Goal: Task Accomplishment & Management: Use online tool/utility

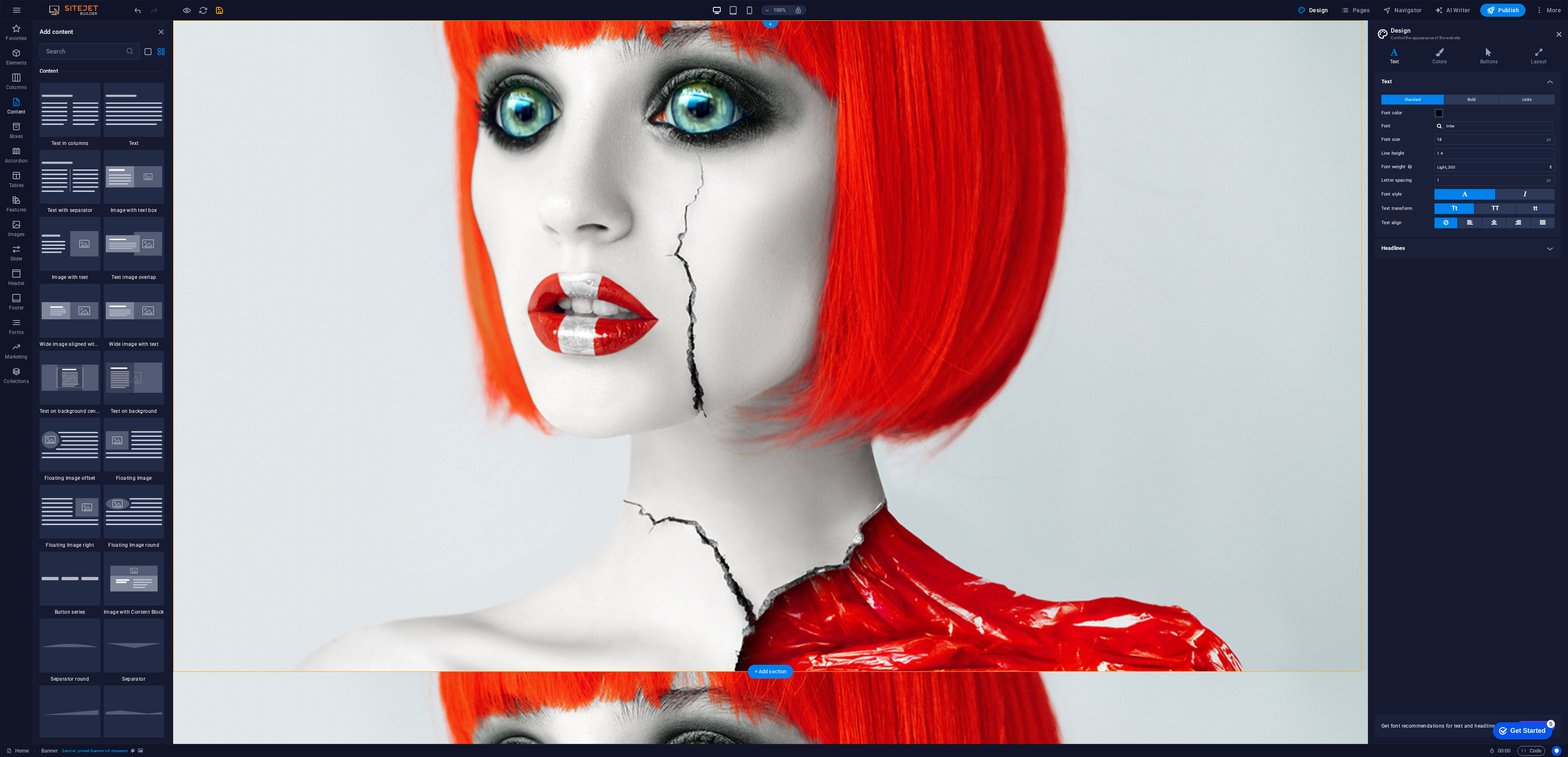
drag, startPoint x: 172, startPoint y: 203, endPoint x: 169, endPoint y: 396, distance: 193.0
click at [172, 407] on div "Favorites Elements Columns Content Boxes Accordion Tables Features Images Slide…" at bounding box center [86, 382] width 173 height 724
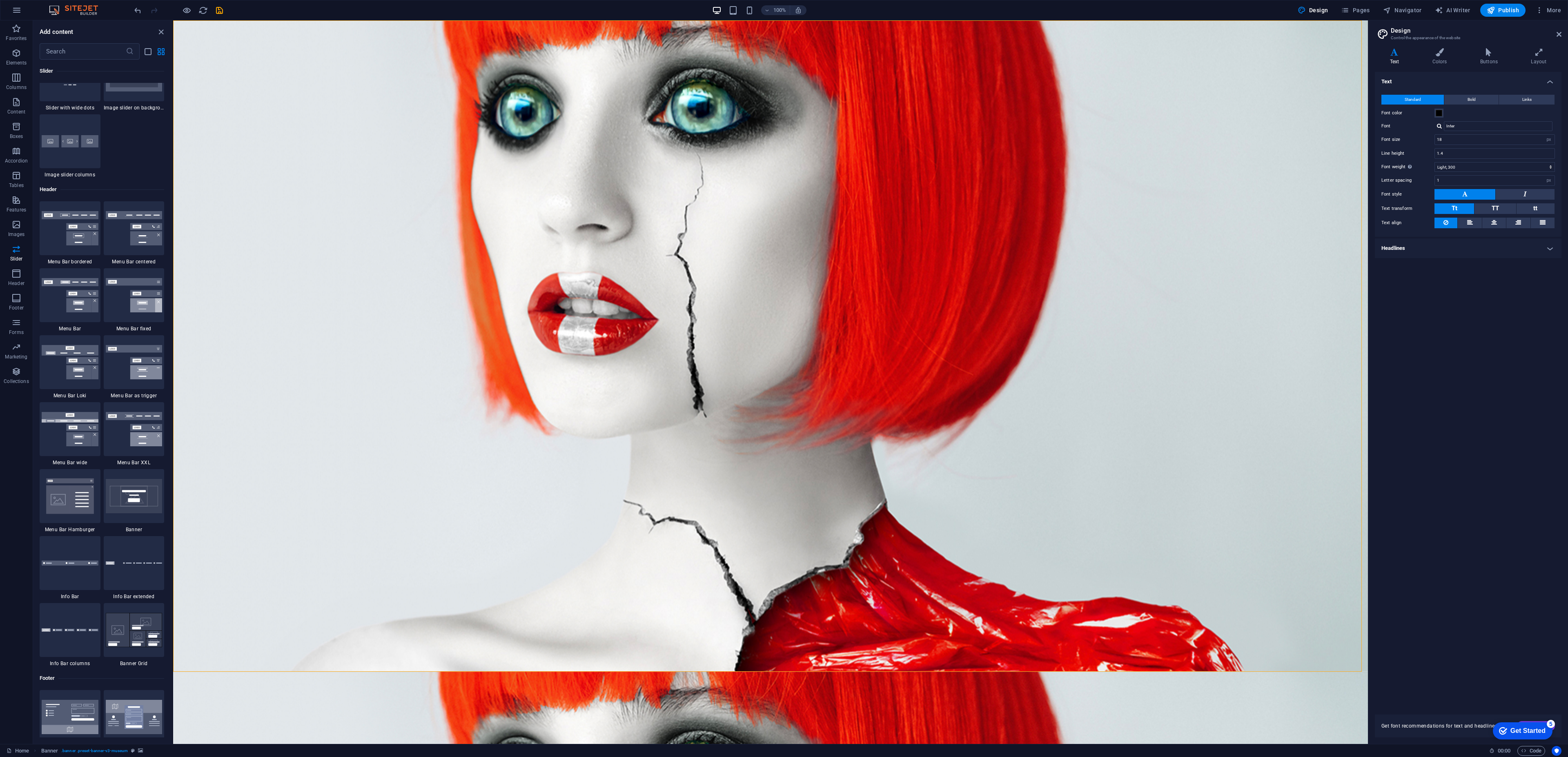
scroll to position [4787, 0]
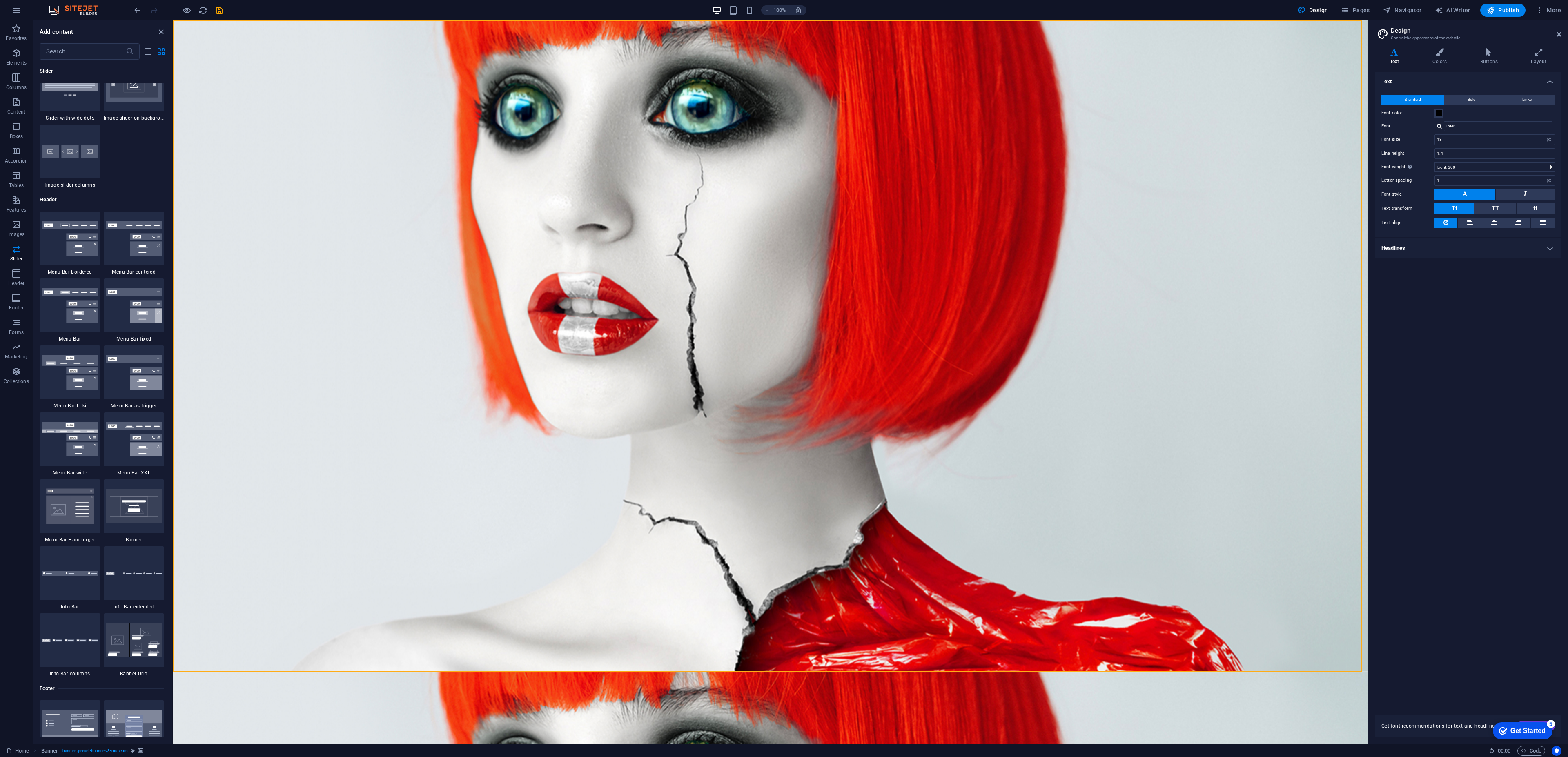
click at [84, 313] on img at bounding box center [69, 305] width 57 height 34
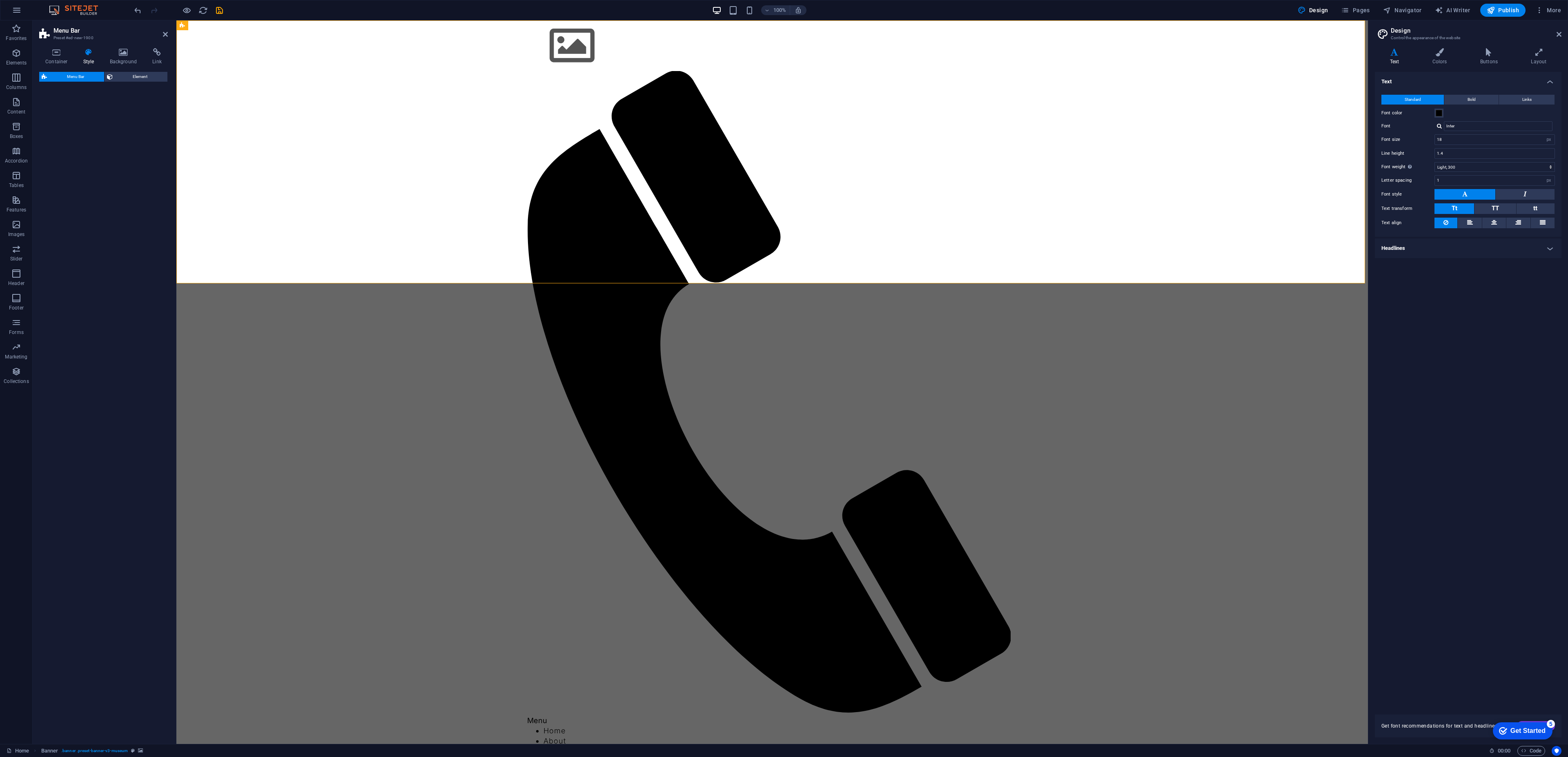
select select "rem"
select select "preset-menu-v2-default"
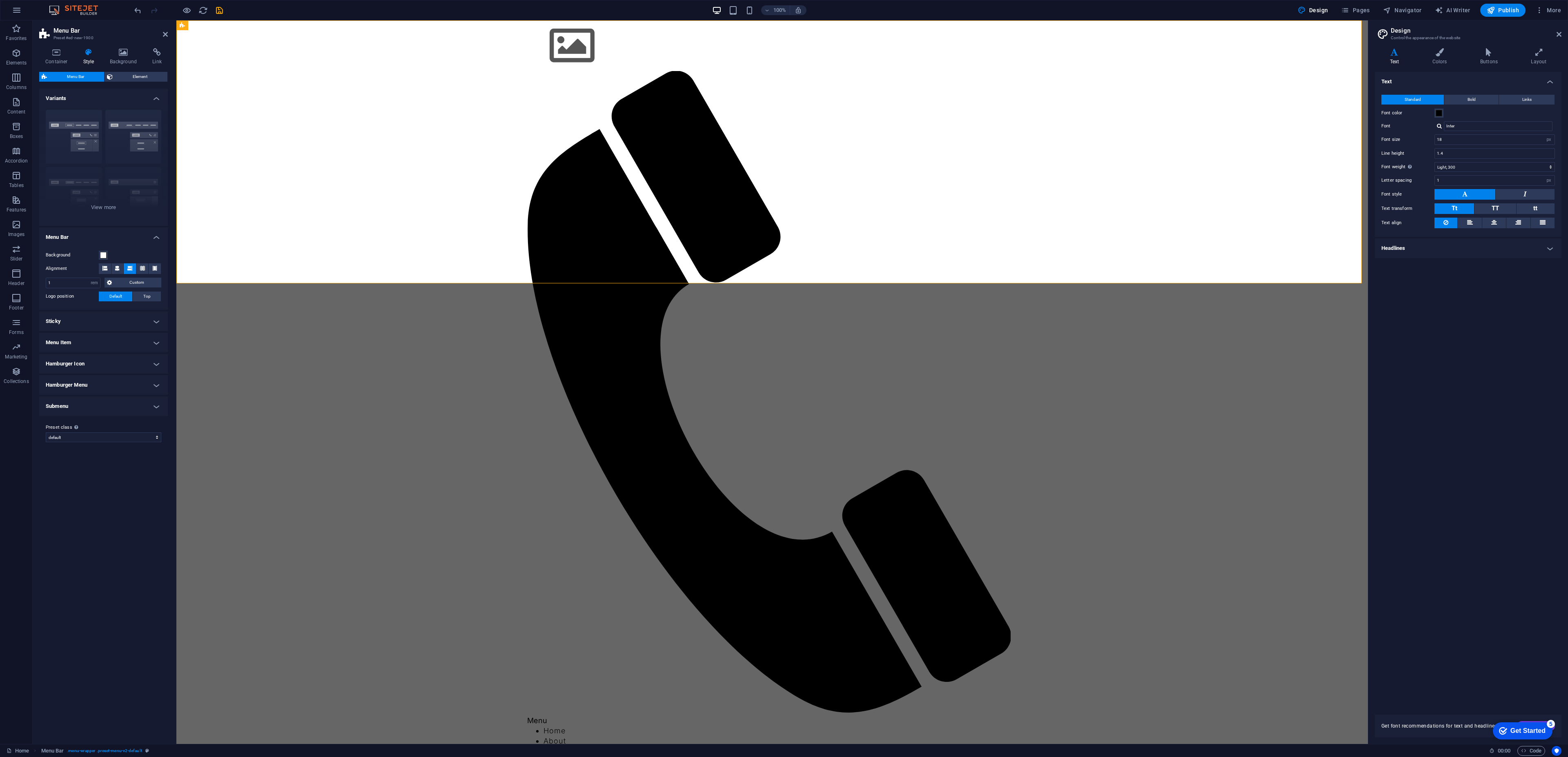
drag, startPoint x: 85, startPoint y: 314, endPoint x: 90, endPoint y: 313, distance: 5.1
click at [90, 312] on div "Menu Bar Element Layout How this element expands within the layout (Flexbox). S…" at bounding box center [103, 404] width 128 height 665
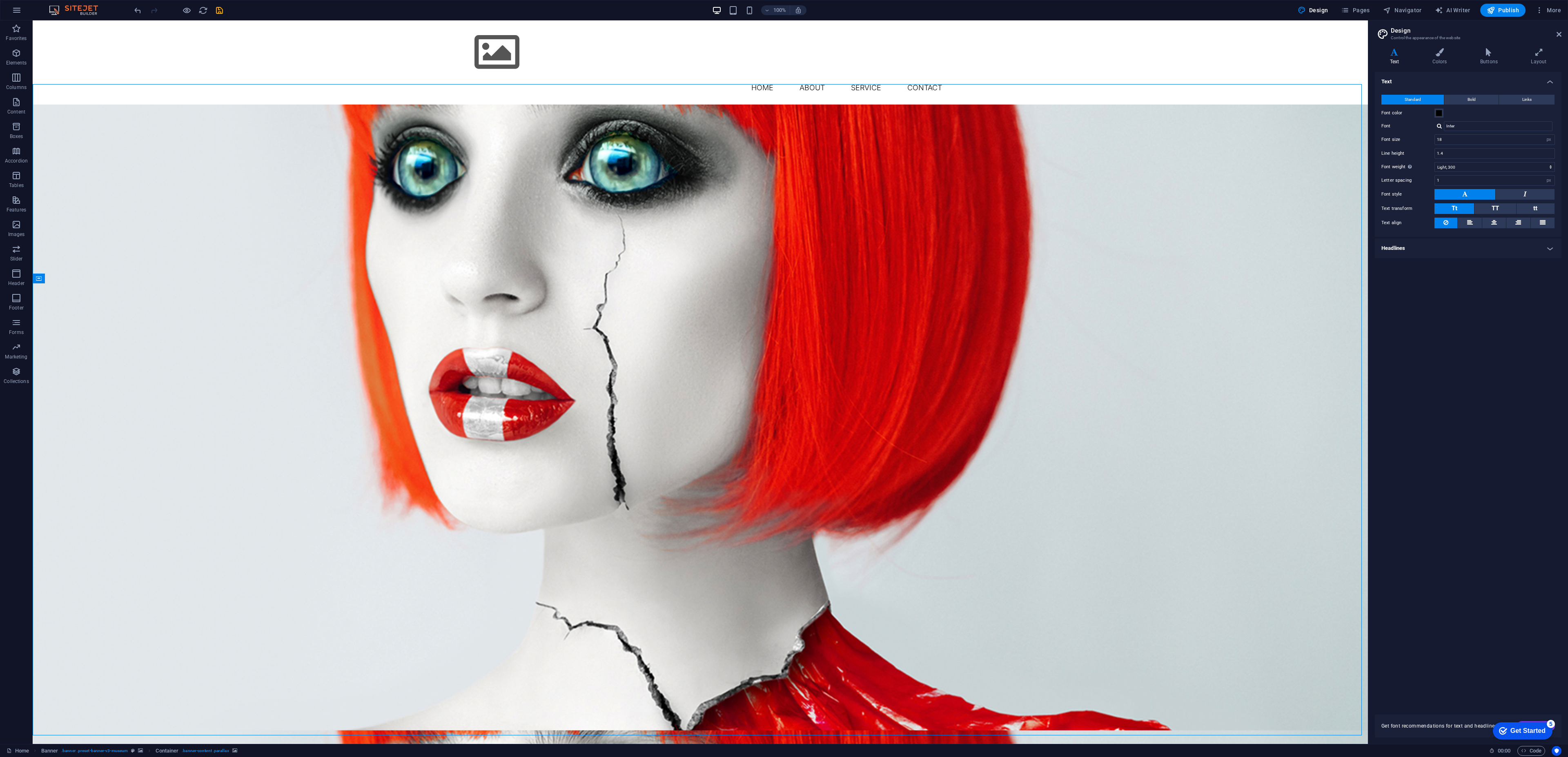
click at [791, 76] on div "Menu Home About Service Contact" at bounding box center [701, 63] width 1335 height 84
click at [698, 77] on nav "Home About Service Contact" at bounding box center [701, 88] width 497 height 21
click at [287, 49] on div "Menu Home About Service Contact" at bounding box center [701, 63] width 1335 height 84
drag, startPoint x: 214, startPoint y: 83, endPoint x: 217, endPoint y: 57, distance: 26.2
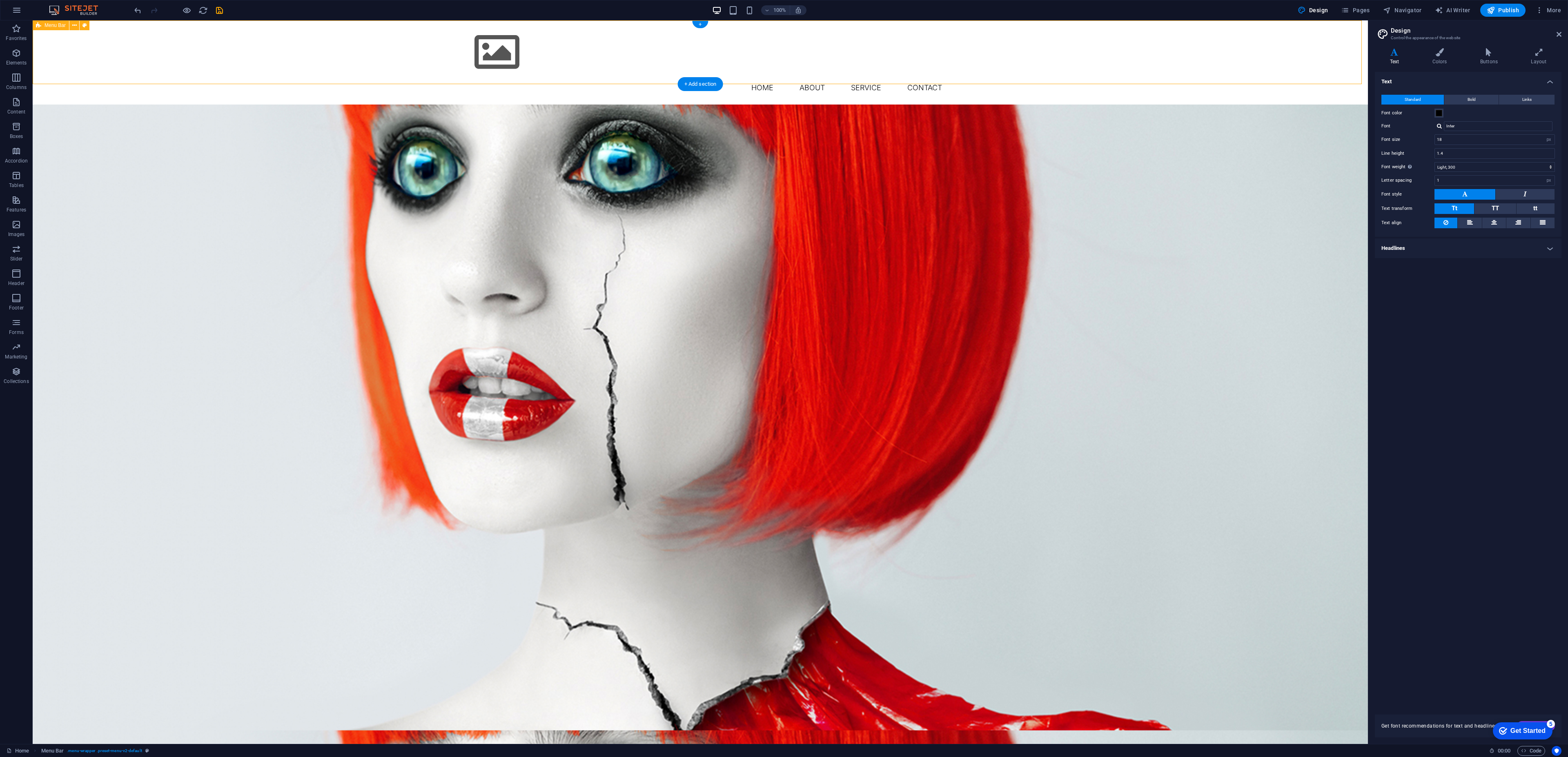
click at [219, 51] on div "Menu Home About Service Contact" at bounding box center [701, 63] width 1335 height 84
drag, startPoint x: 230, startPoint y: 78, endPoint x: 231, endPoint y: 58, distance: 20.0
click at [231, 61] on div "Menu Home About Service Contact" at bounding box center [701, 63] width 1335 height 84
click at [88, 24] on button at bounding box center [85, 26] width 10 height 10
select select "rem"
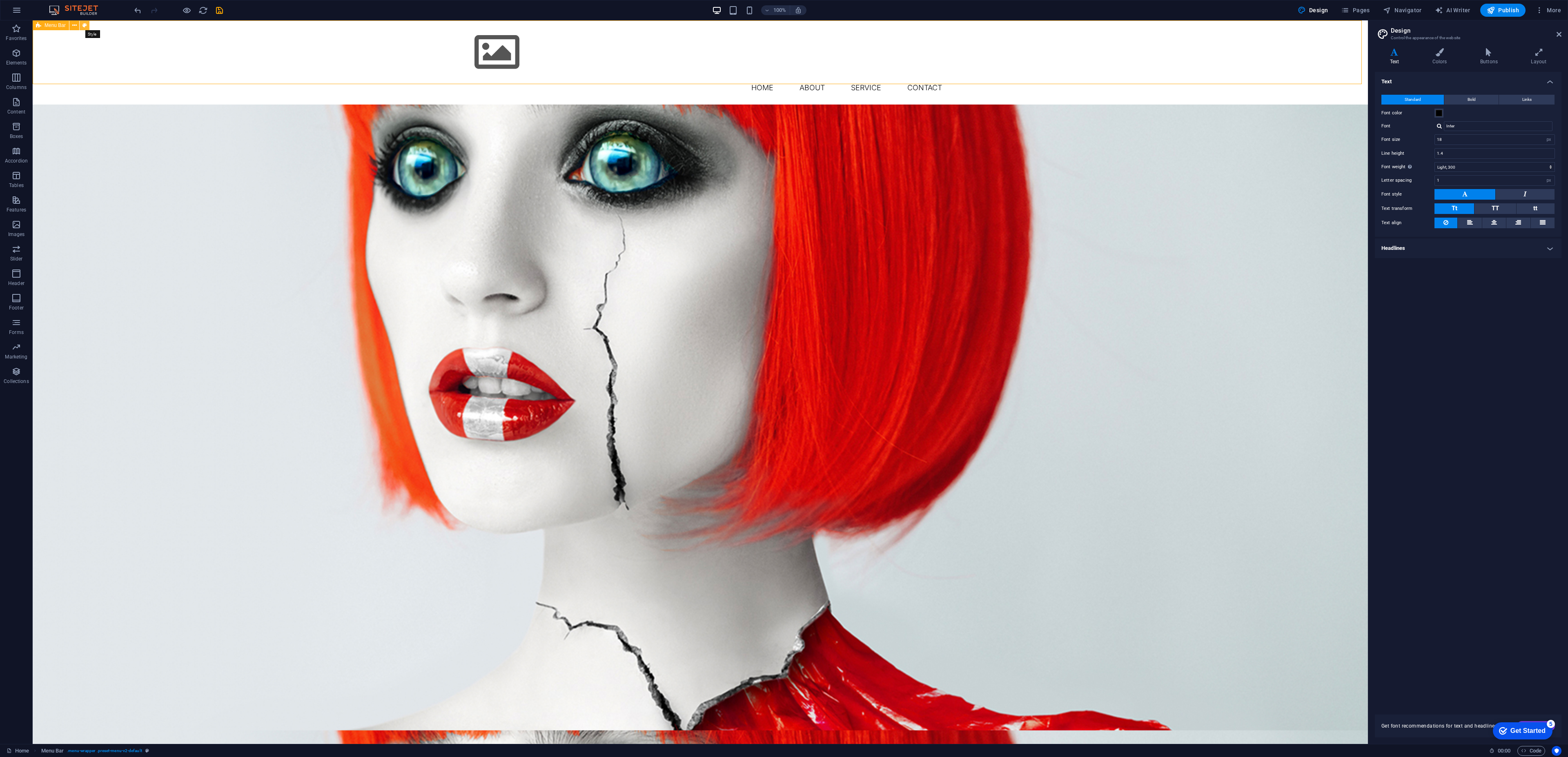
select select "preset-menu-v2-default"
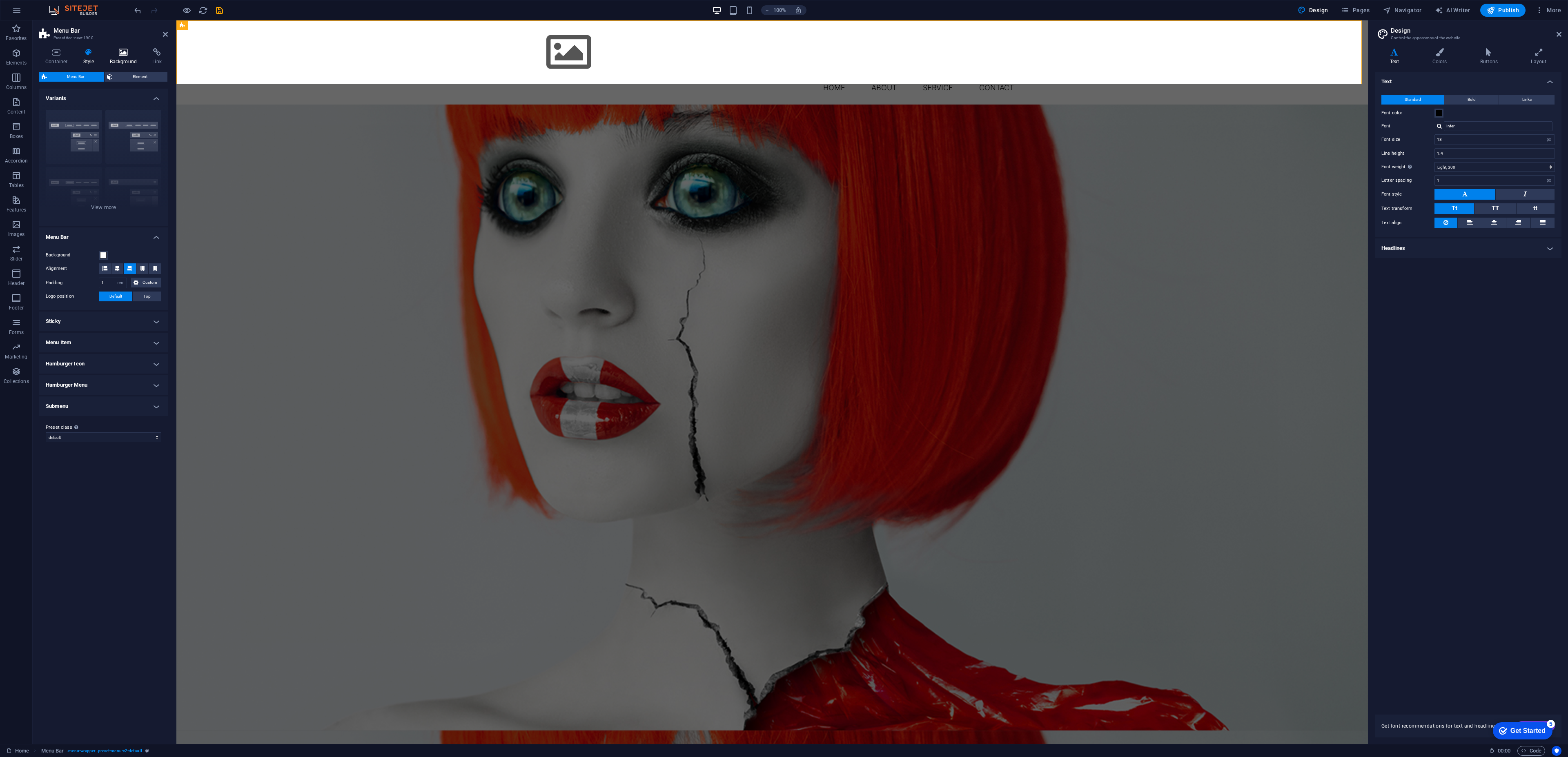
click at [128, 55] on icon at bounding box center [123, 52] width 40 height 8
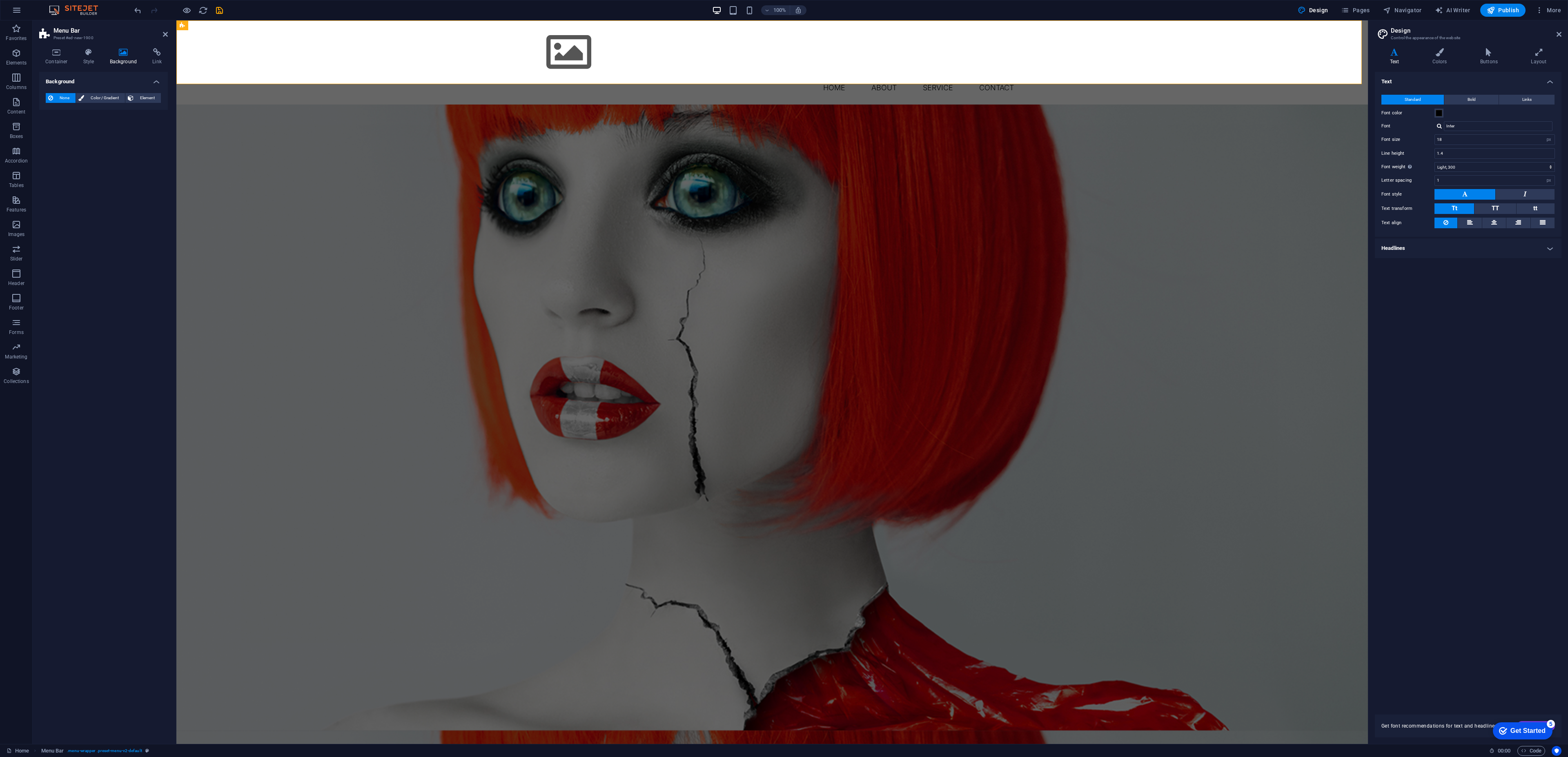
click at [125, 56] on icon at bounding box center [123, 52] width 40 height 8
click at [136, 94] on button "Element" at bounding box center [143, 98] width 35 height 10
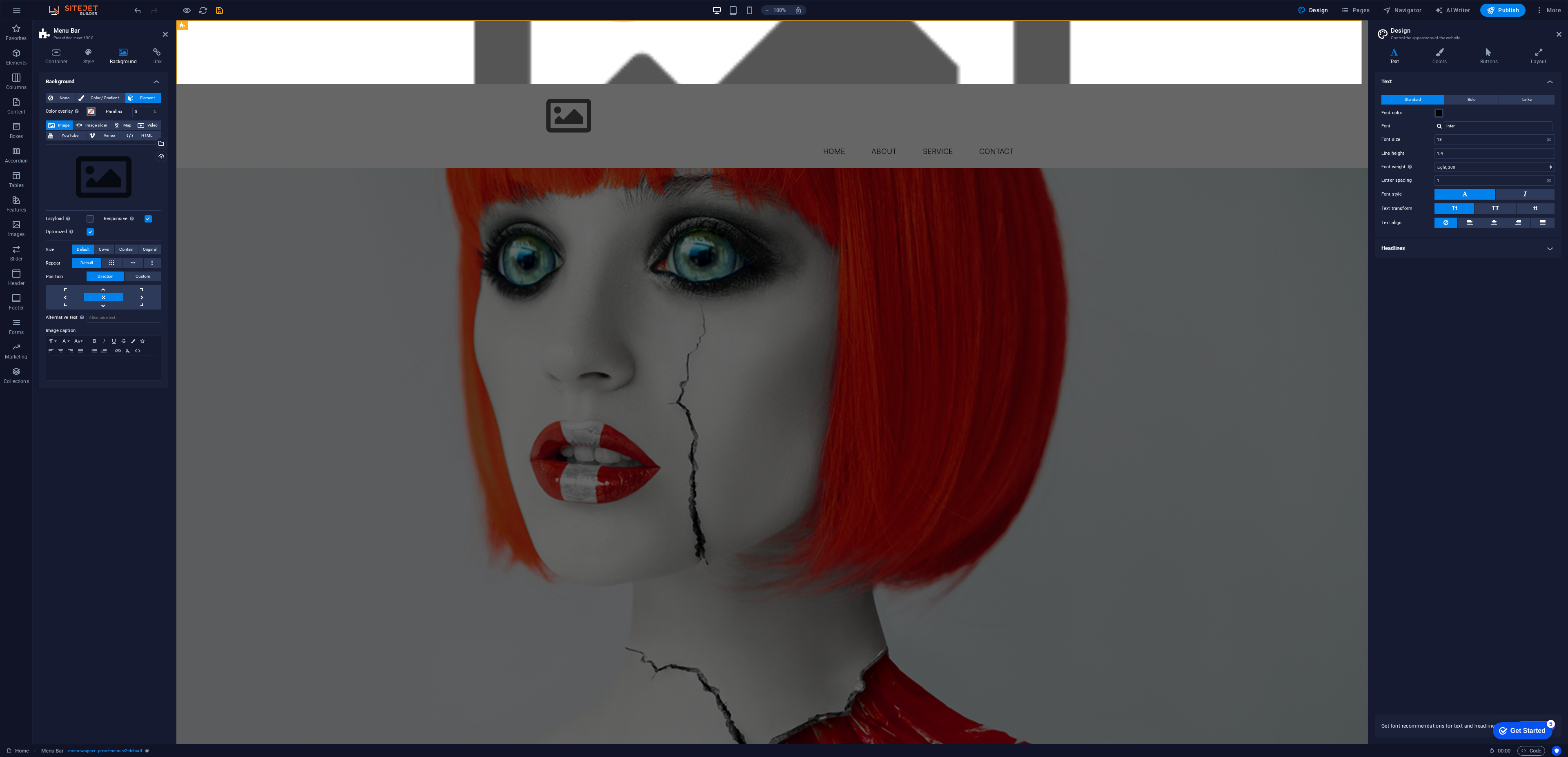
click at [94, 112] on span at bounding box center [91, 111] width 7 height 7
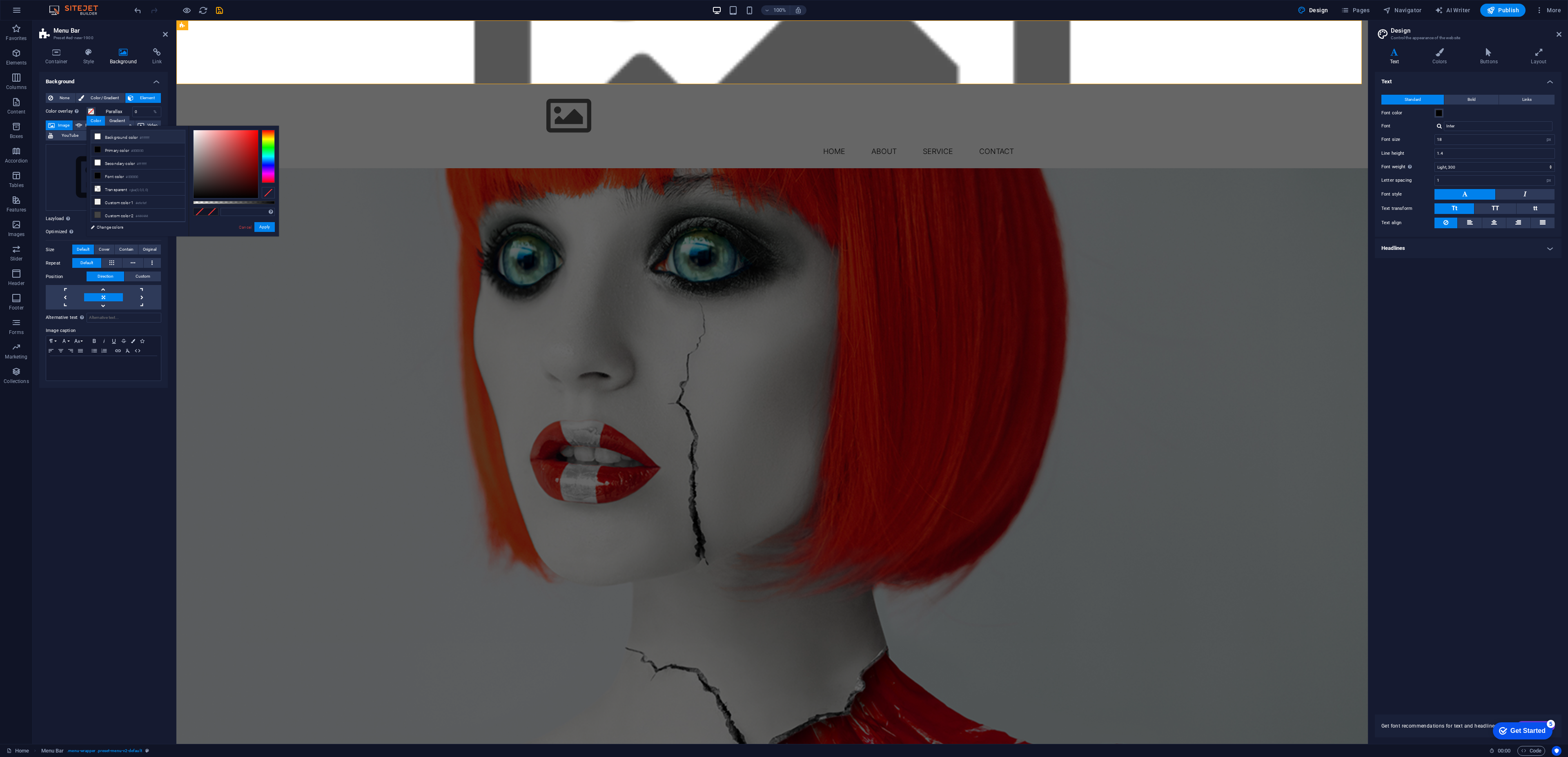
click at [99, 136] on icon at bounding box center [97, 136] width 5 height 5
drag, startPoint x: 255, startPoint y: 201, endPoint x: 365, endPoint y: 190, distance: 110.5
click at [365, 190] on body "jjribi.com Home Favorites Elements Columns Content Boxes Accordion Tables Featu…" at bounding box center [784, 378] width 1568 height 757
click at [61, 170] on div "Drag files here, click to choose files or select files from Files or our free s…" at bounding box center [103, 178] width 116 height 67
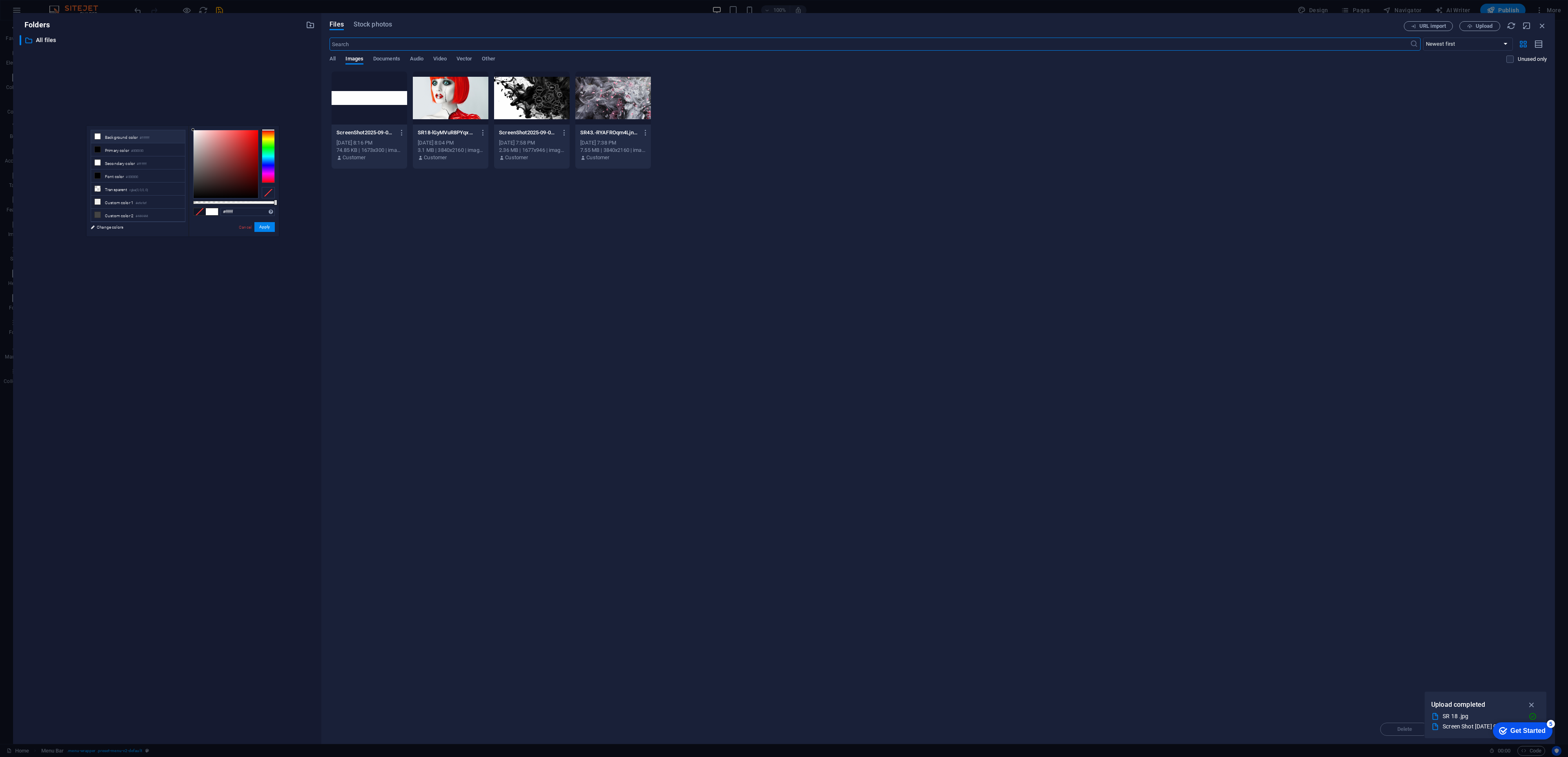
click at [372, 105] on div at bounding box center [369, 97] width 75 height 53
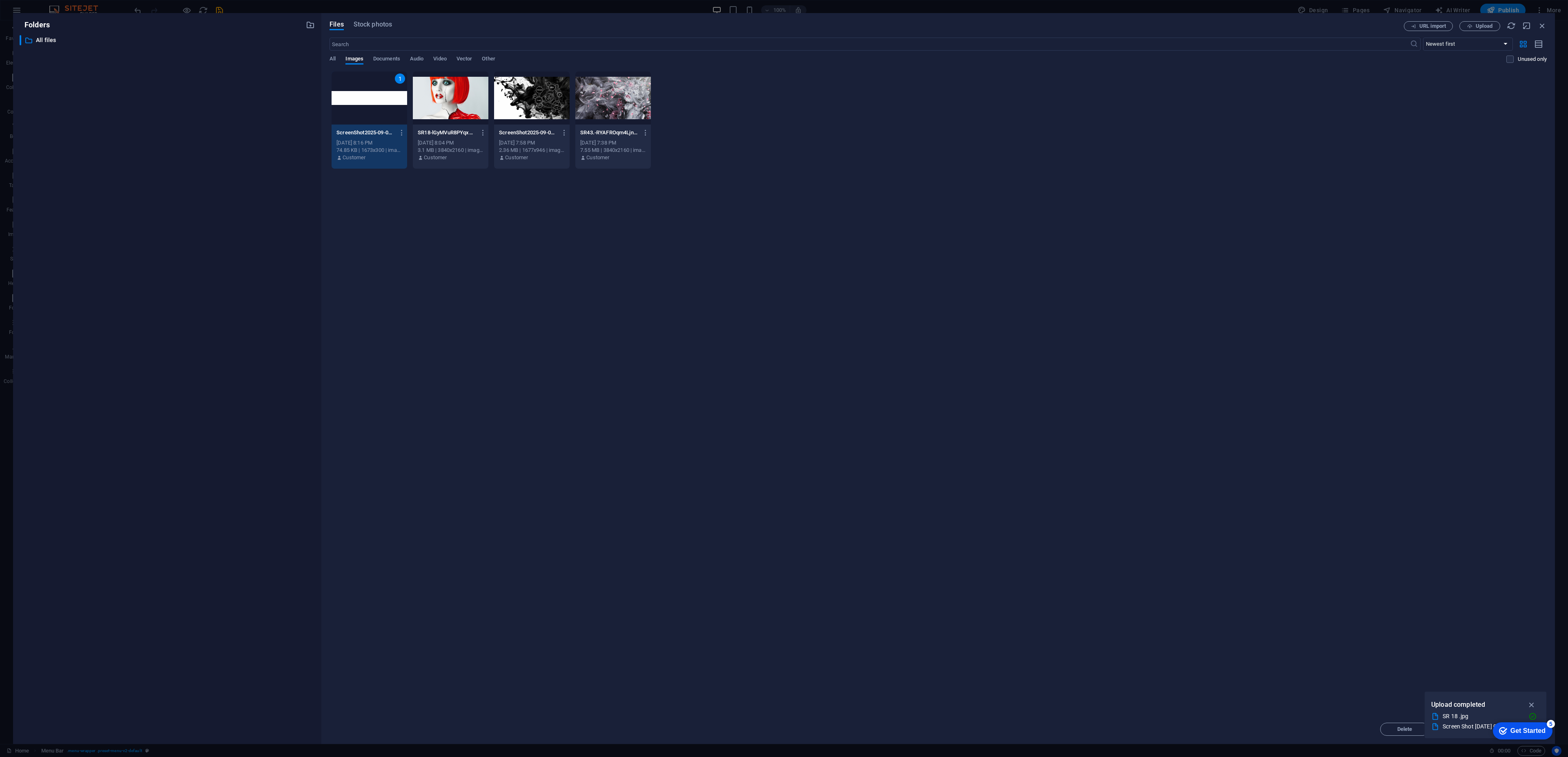
click at [365, 94] on div "1" at bounding box center [369, 97] width 75 height 53
click at [369, 102] on div at bounding box center [369, 97] width 75 height 53
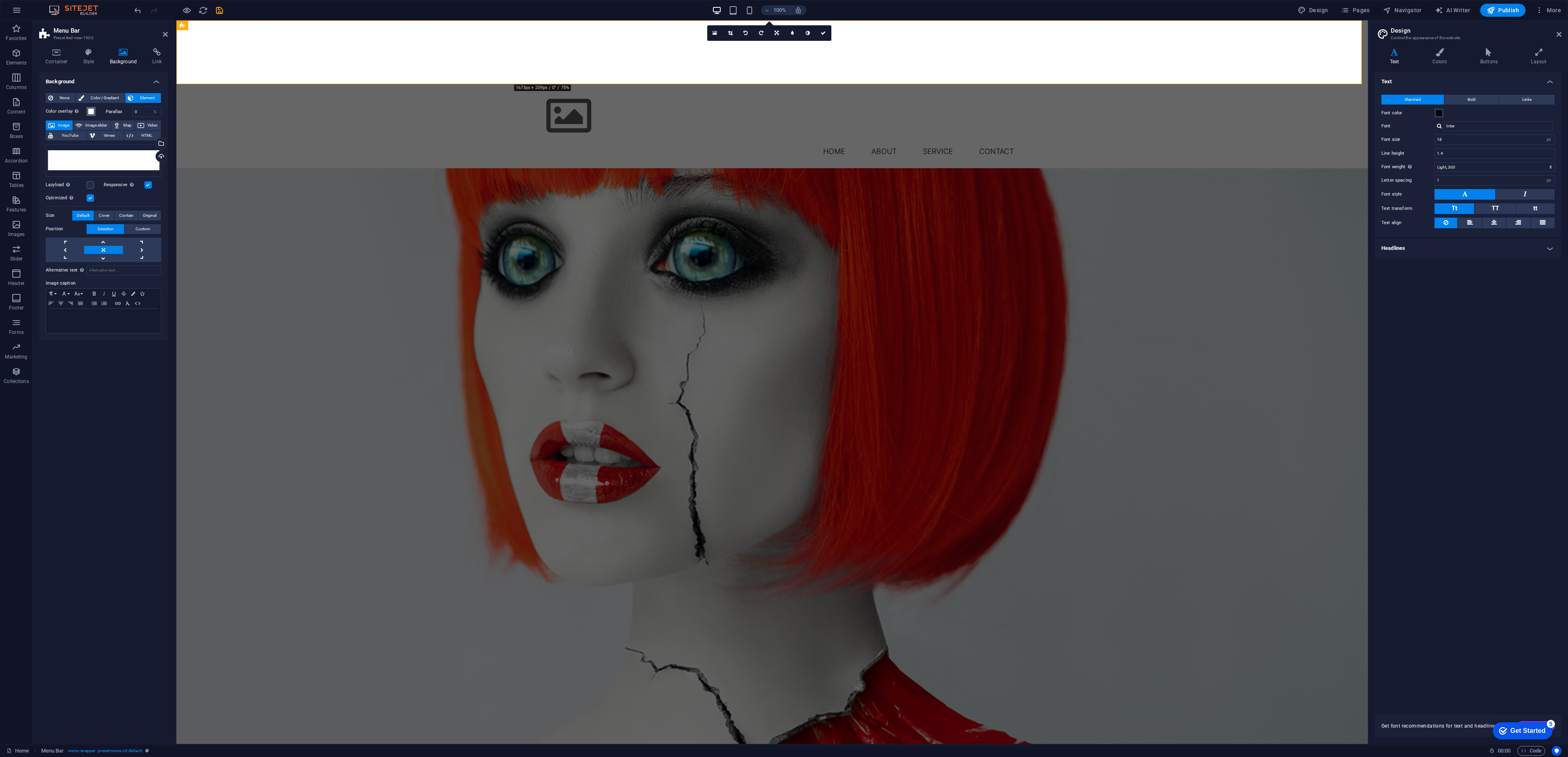
drag, startPoint x: 94, startPoint y: 114, endPoint x: 97, endPoint y: 120, distance: 6.7
click at [94, 115] on button "Color overlay Places an overlay over the background to colorize it" at bounding box center [91, 111] width 9 height 9
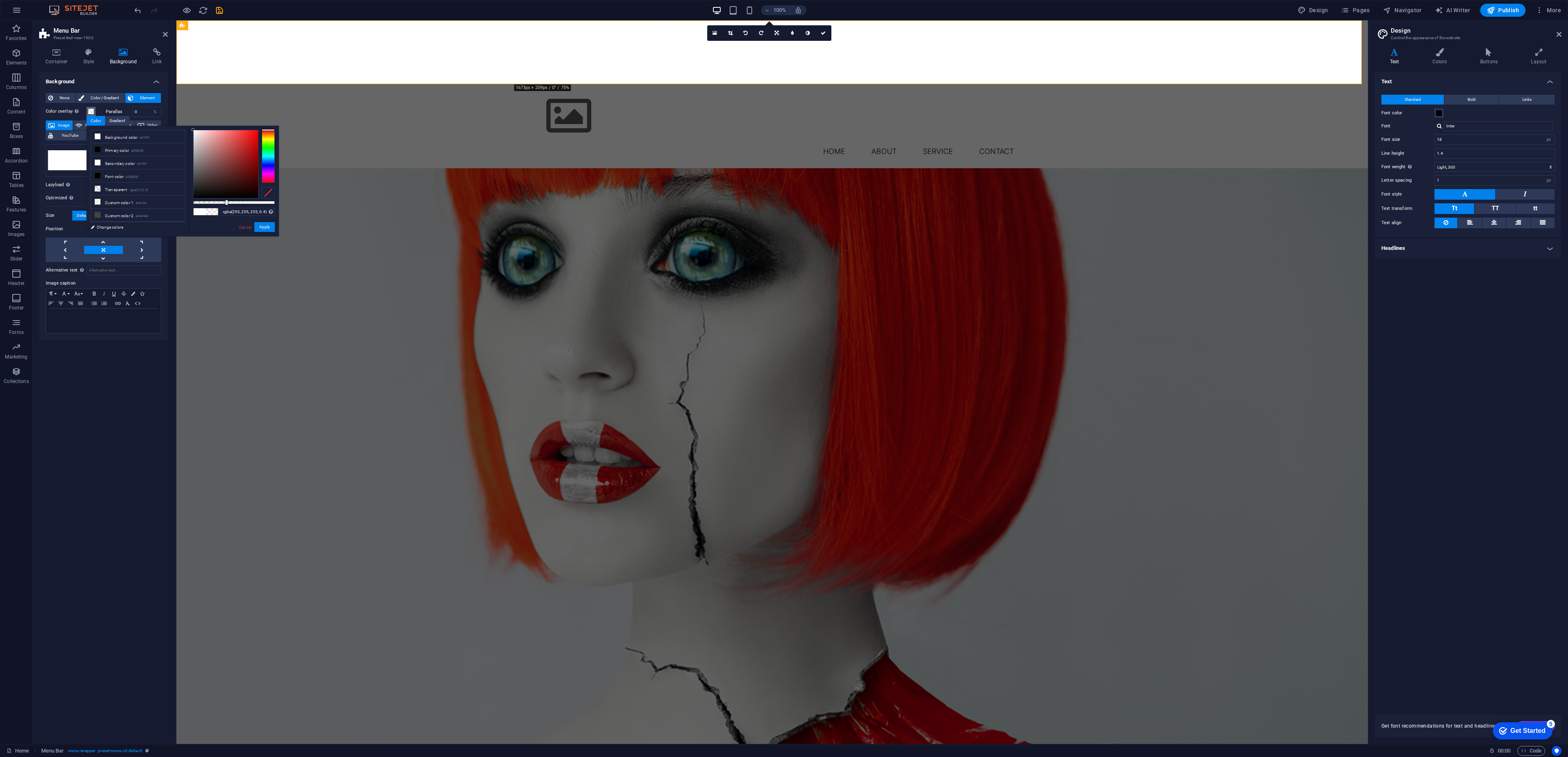
drag, startPoint x: 268, startPoint y: 203, endPoint x: 233, endPoint y: 200, distance: 35.1
click at [226, 201] on div at bounding box center [234, 202] width 82 height 3
drag, startPoint x: 231, startPoint y: 204, endPoint x: 170, endPoint y: 200, distance: 61.1
click at [170, 198] on div "less Background color #ffffff Primary color #000000 Secondary color #ffffff Fon…" at bounding box center [183, 181] width 192 height 111
drag, startPoint x: 200, startPoint y: 204, endPoint x: 168, endPoint y: 206, distance: 32.1
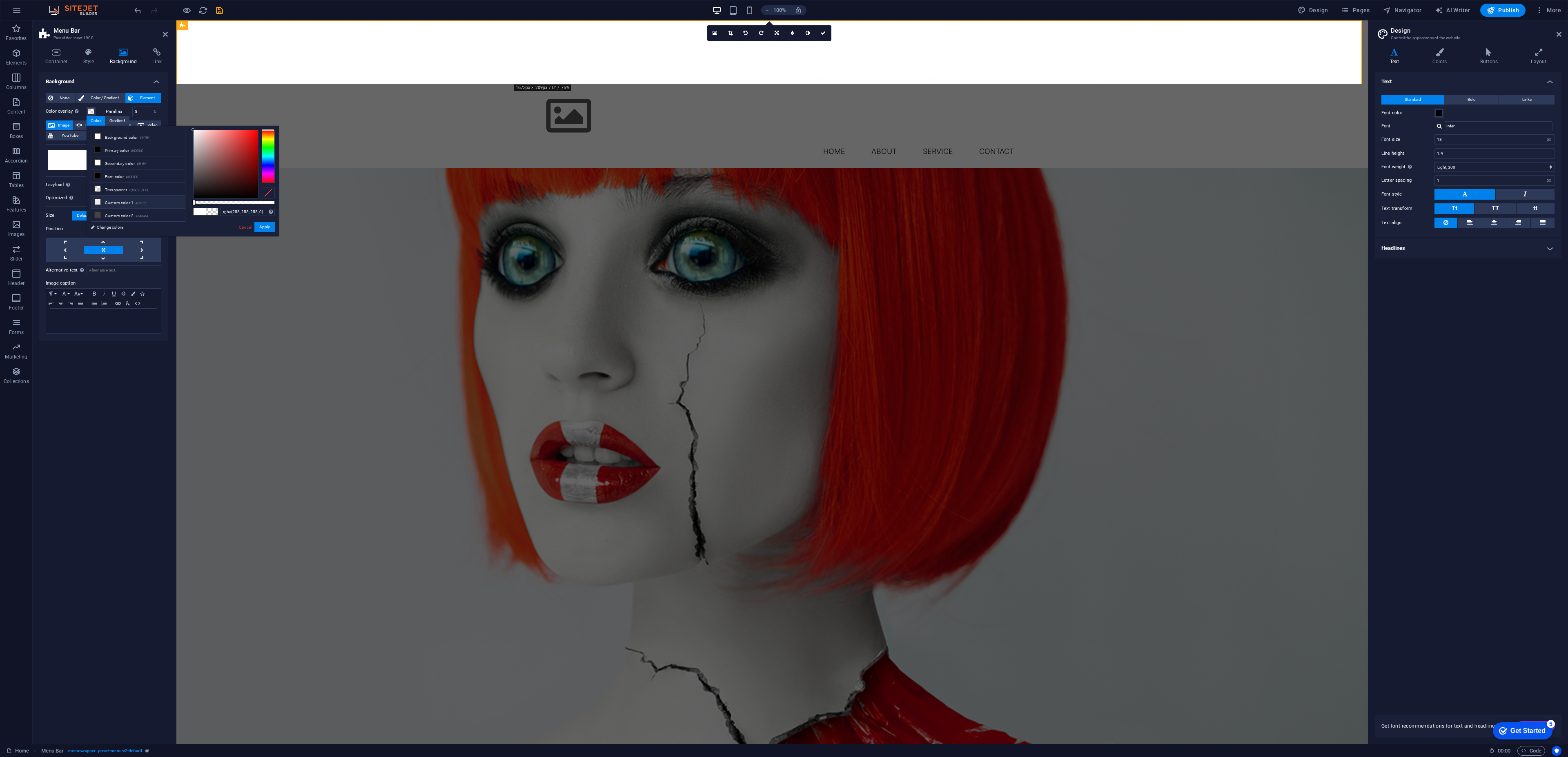
click at [184, 203] on div "less Background color #ffffff Primary color #000000 Secondary color #ffffff Fon…" at bounding box center [183, 181] width 192 height 111
click at [74, 159] on div "Drag files here, click to choose files or select files from Files or our free s…" at bounding box center [103, 161] width 116 height 33
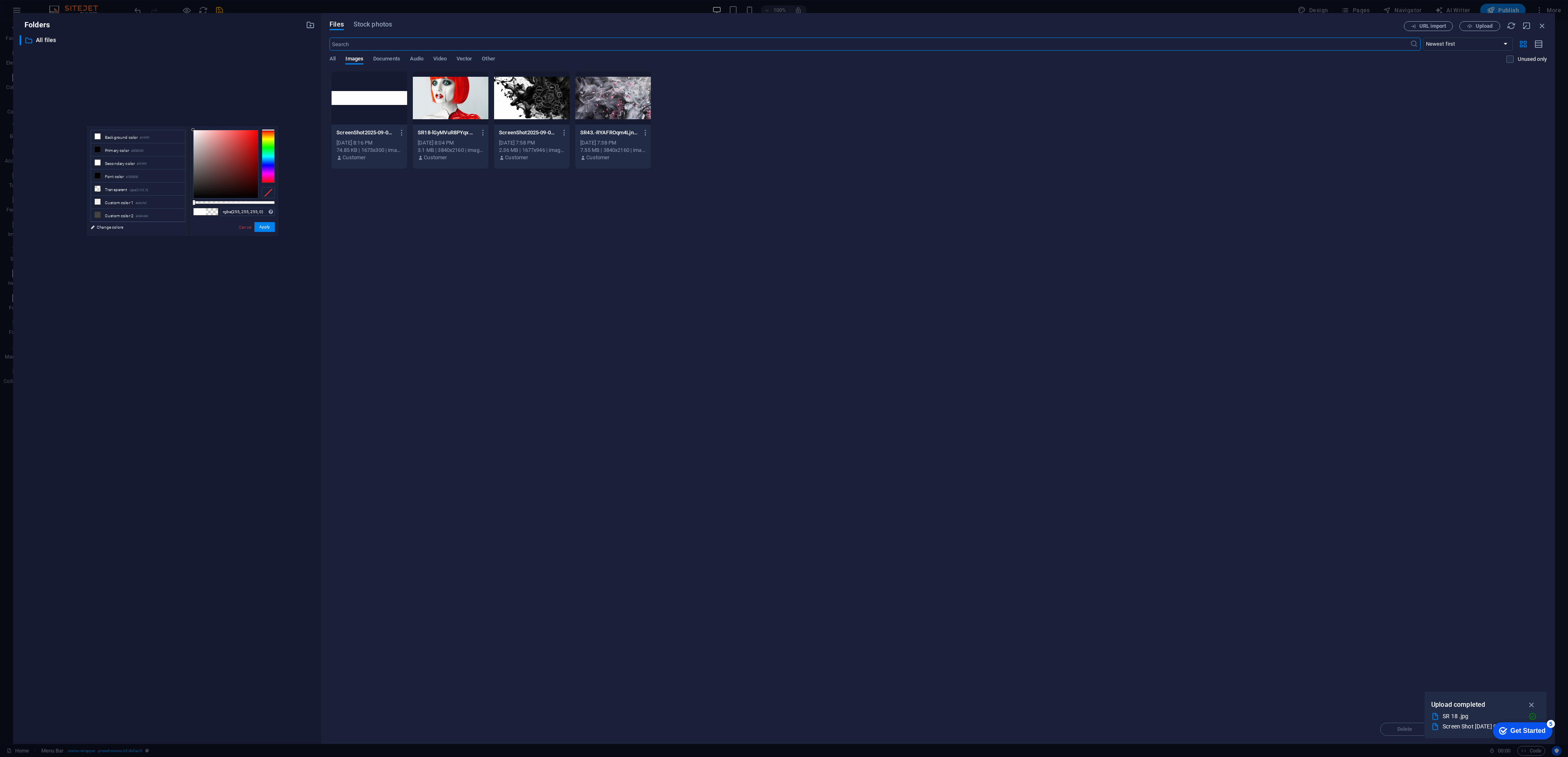
click at [356, 101] on div at bounding box center [369, 97] width 75 height 53
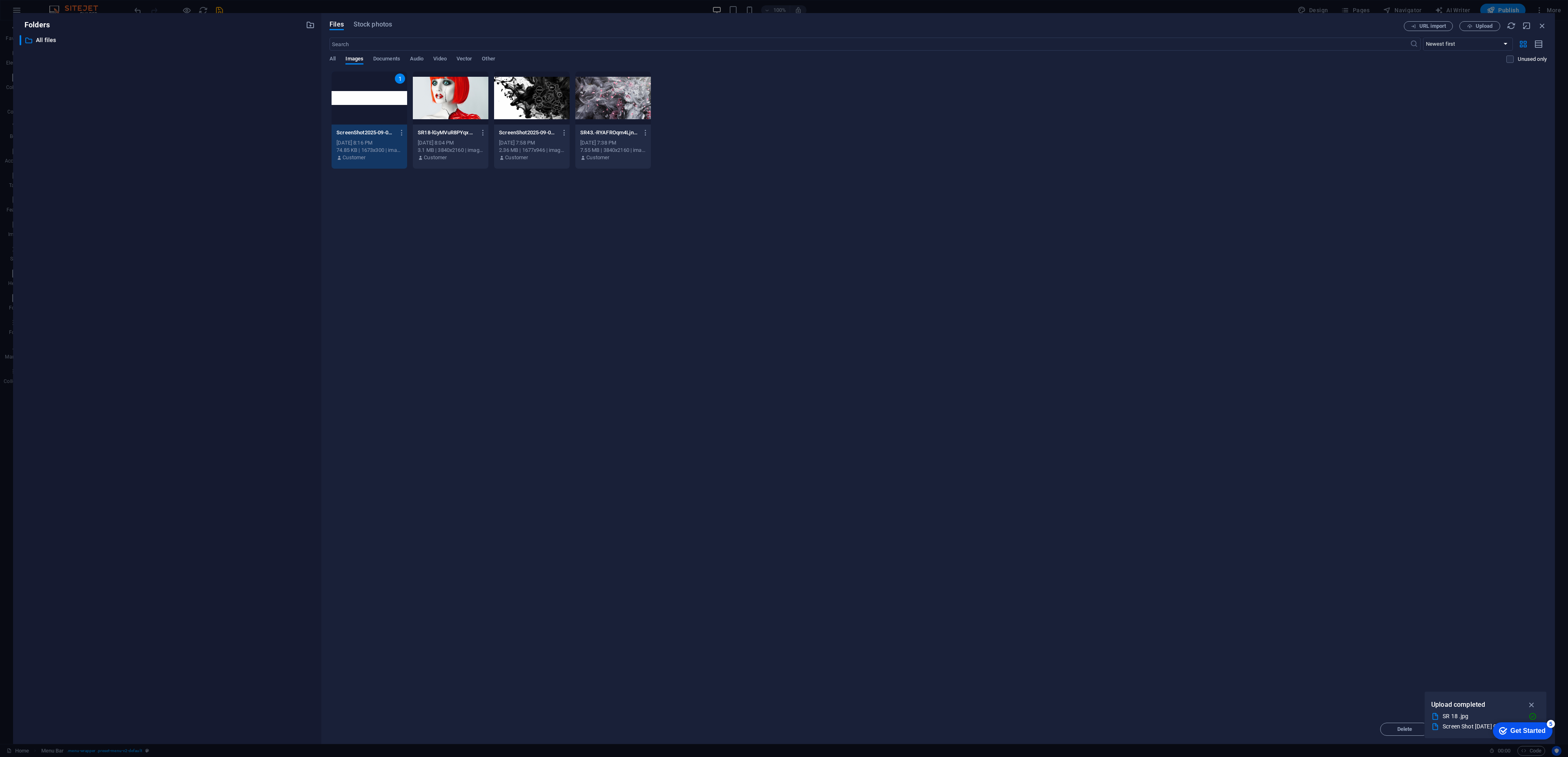
click at [355, 102] on div "1" at bounding box center [369, 97] width 75 height 53
click at [355, 100] on div at bounding box center [369, 97] width 75 height 53
click at [355, 100] on div "1" at bounding box center [369, 97] width 75 height 53
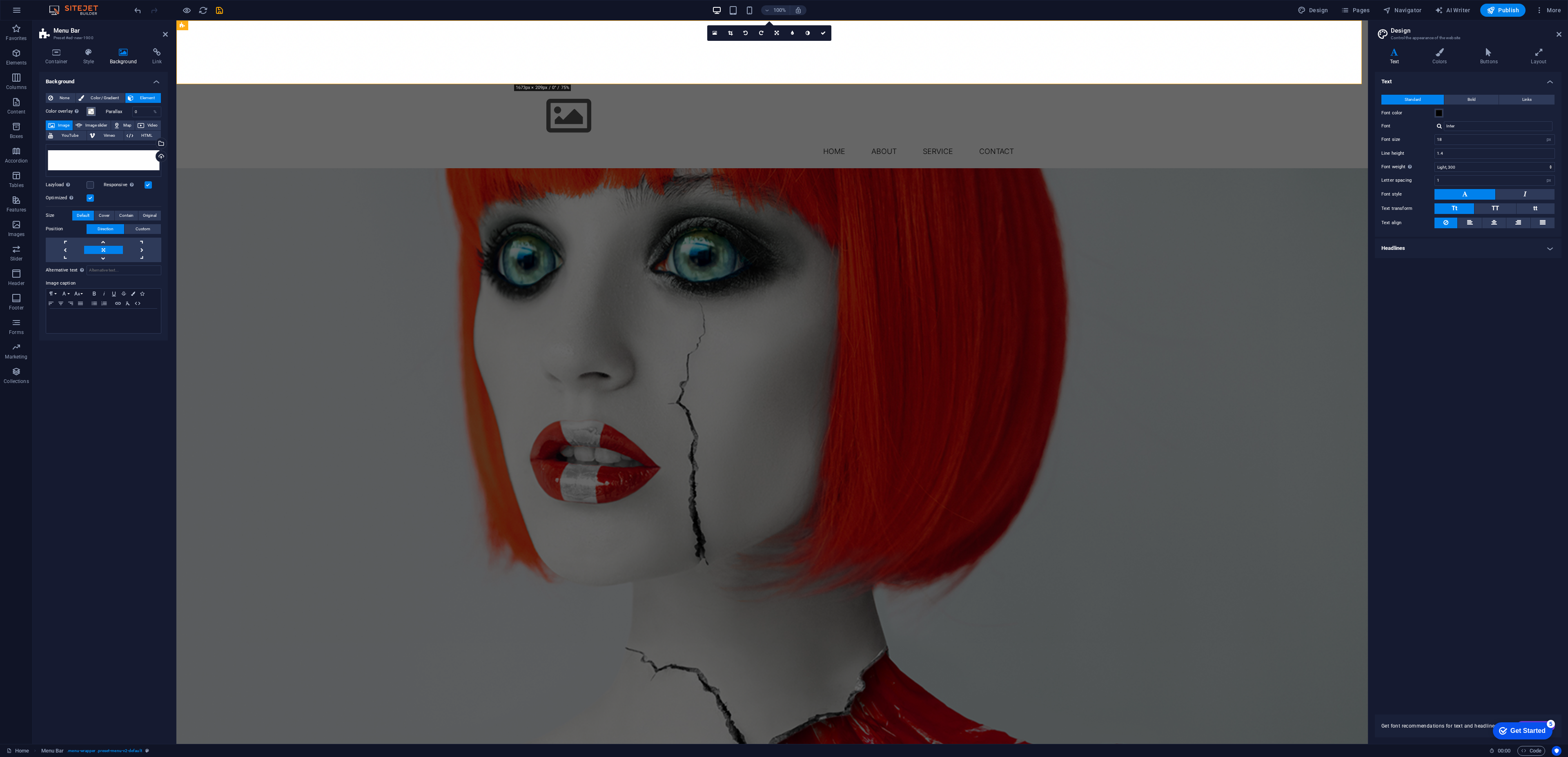
click at [91, 112] on span at bounding box center [91, 111] width 7 height 7
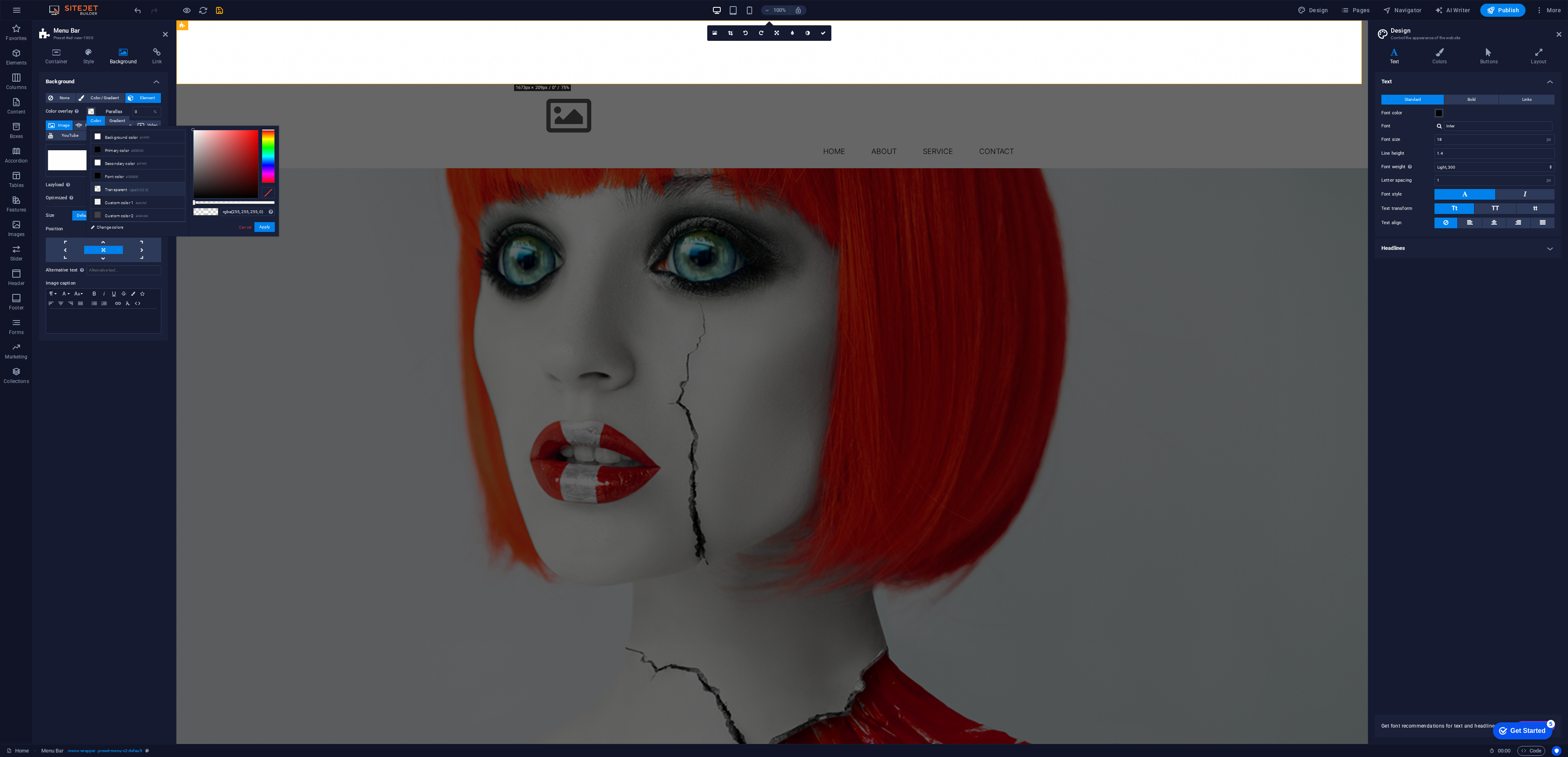
drag, startPoint x: 127, startPoint y: 187, endPoint x: 133, endPoint y: 189, distance: 6.3
click at [128, 187] on li "Transparent rgba(0,0,0,.0)" at bounding box center [138, 189] width 94 height 13
type input "rgba(0, 0, 0, 0)"
click at [76, 184] on label "Lazyload Loading images after the page loads improves page speed." at bounding box center [66, 185] width 41 height 10
click at [0, 0] on input "Lazyload Loading images after the page loads improves page speed." at bounding box center [0, 0] width 0 height 0
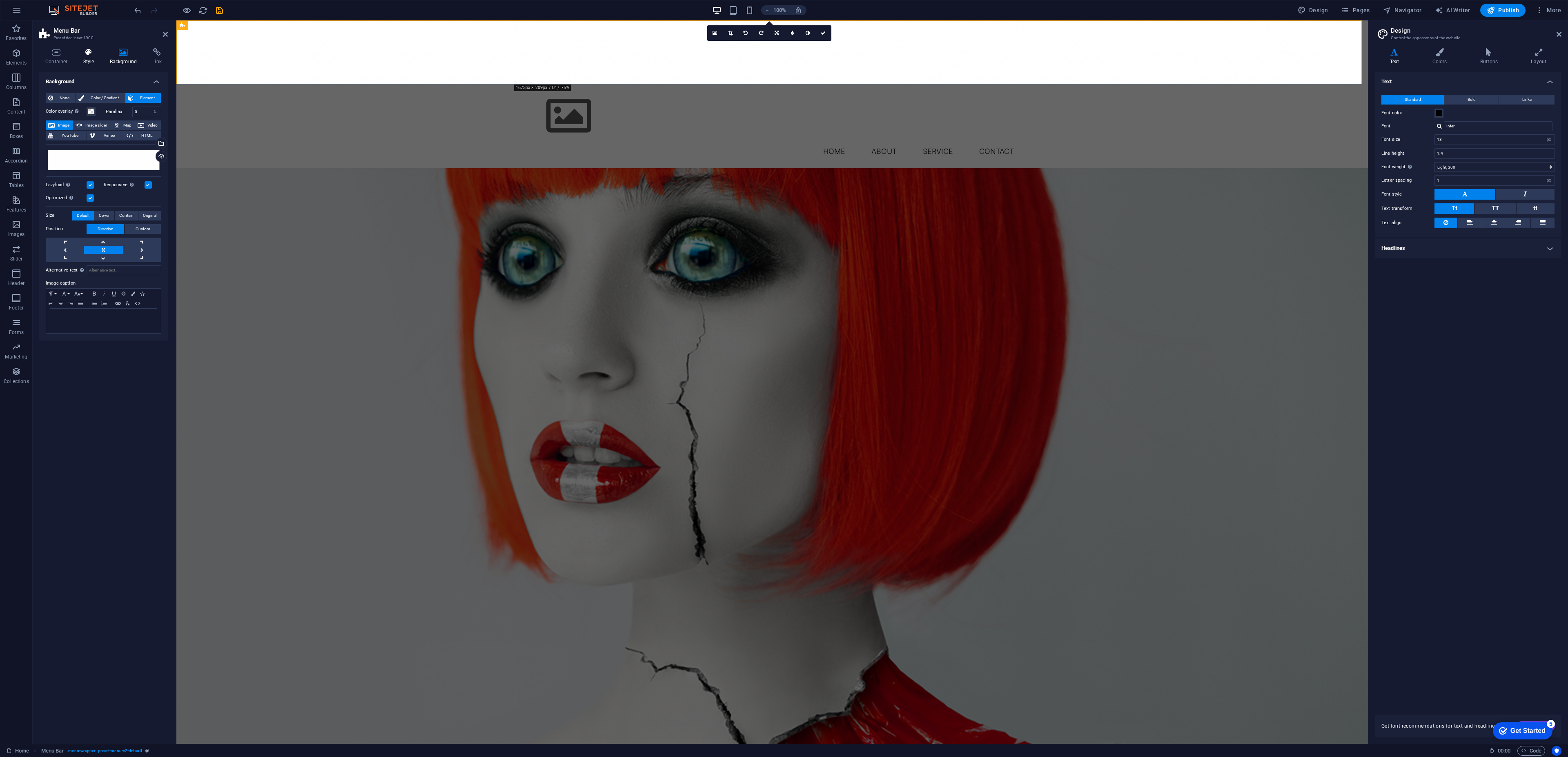
click at [91, 55] on icon at bounding box center [89, 52] width 23 height 8
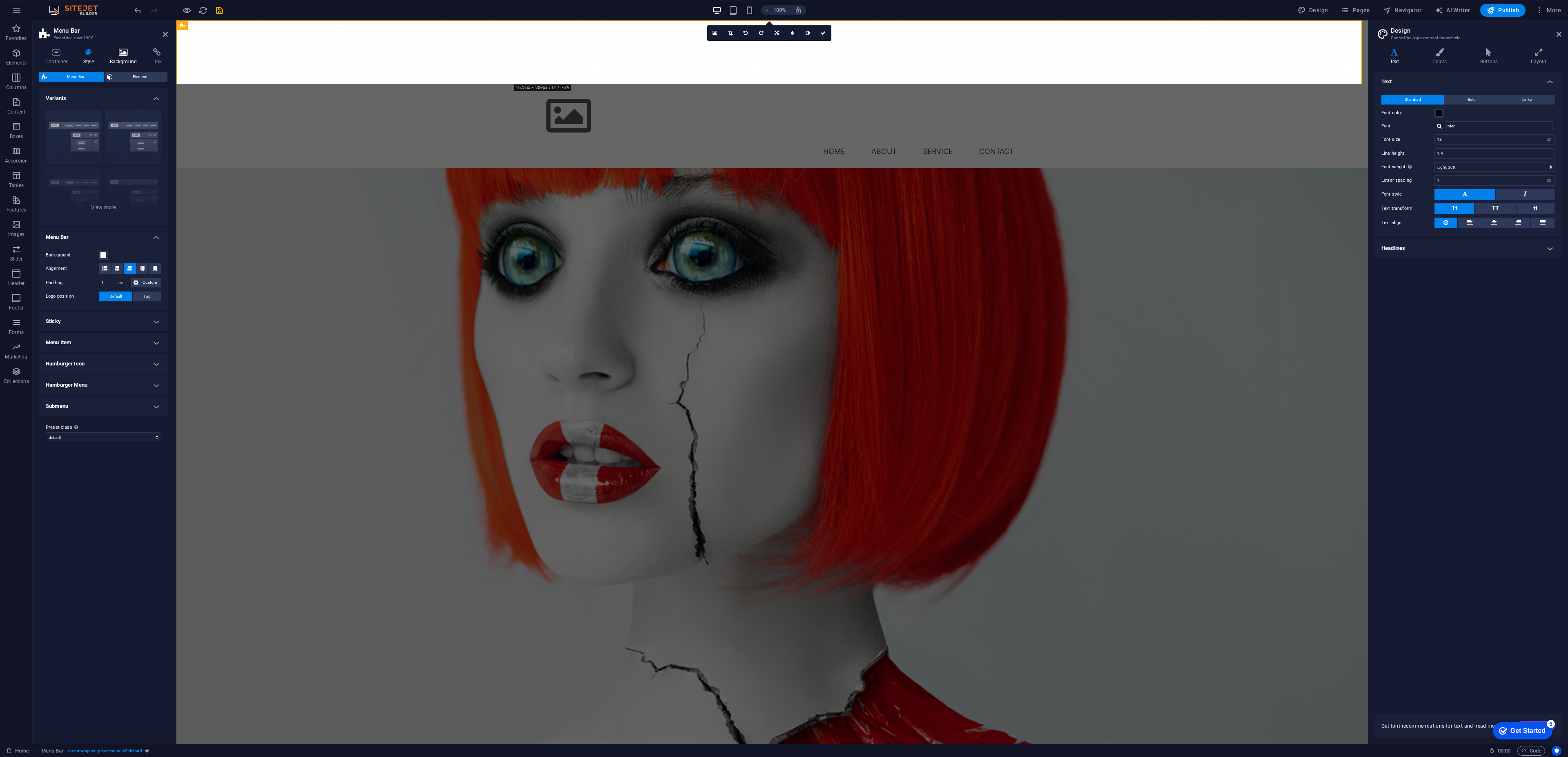
click at [124, 57] on h4 "Background" at bounding box center [125, 57] width 43 height 17
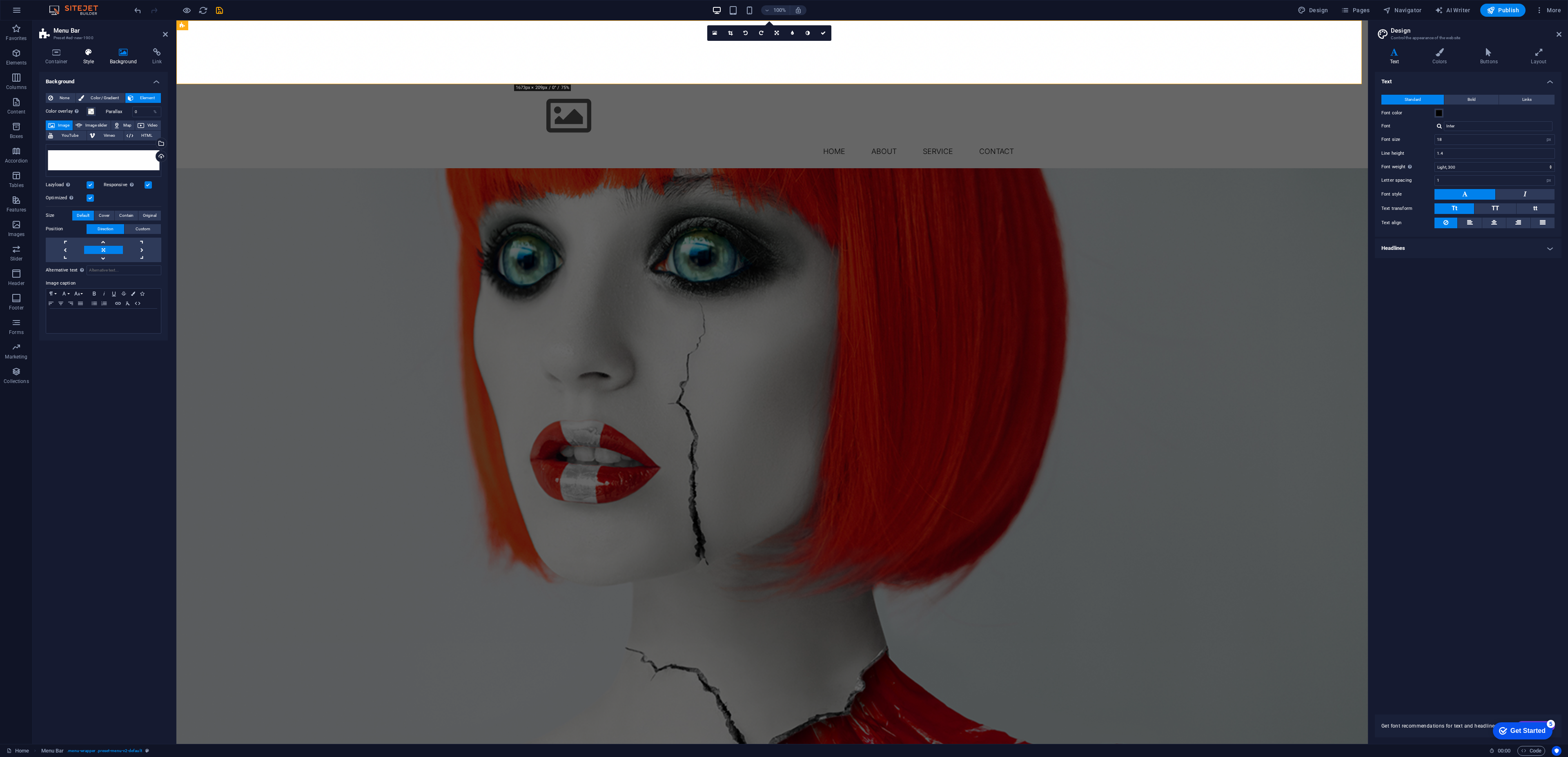
drag, startPoint x: 91, startPoint y: 55, endPoint x: 97, endPoint y: 60, distance: 7.8
click at [92, 55] on icon at bounding box center [89, 52] width 23 height 8
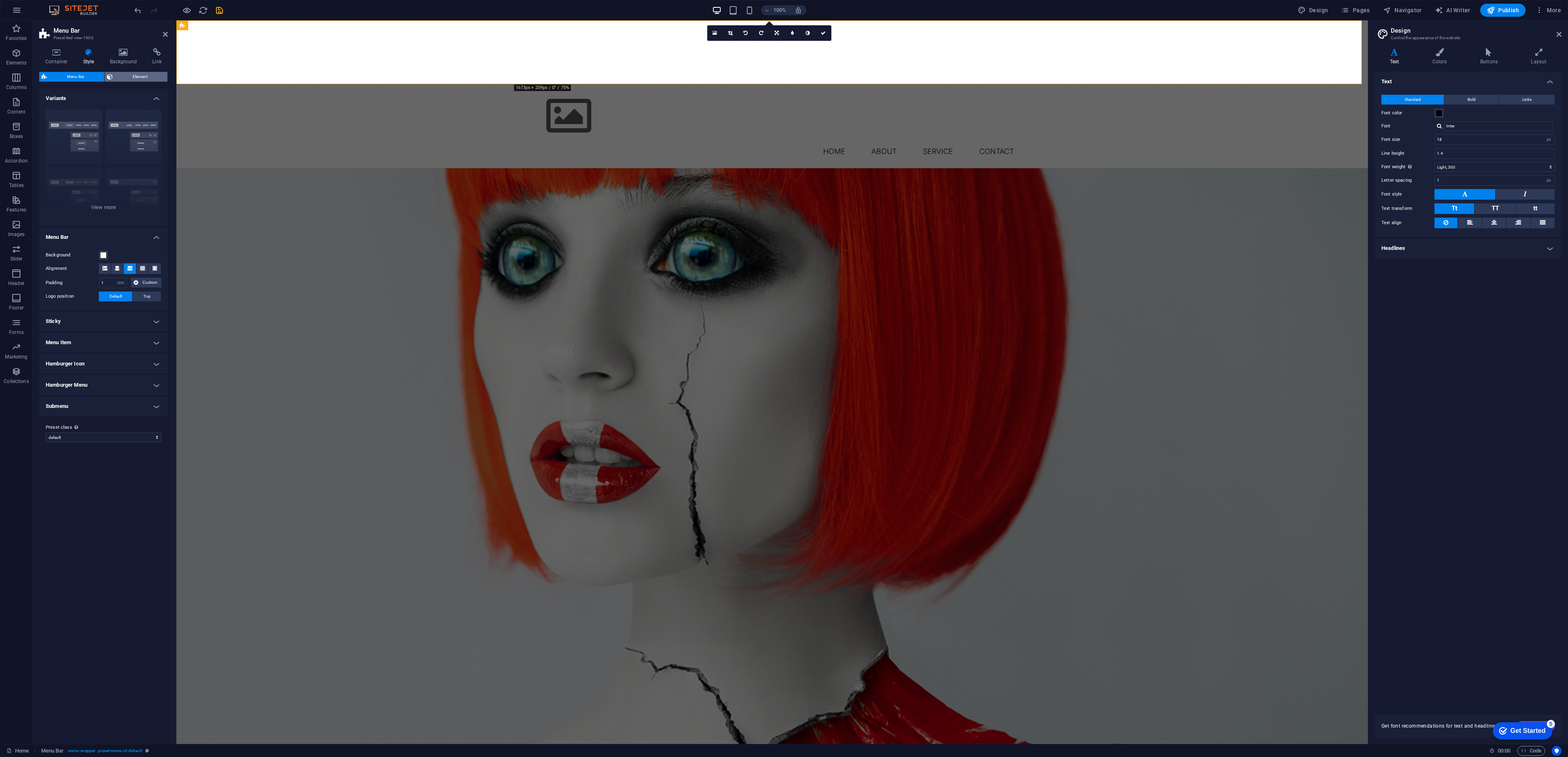
click at [124, 77] on span "Element" at bounding box center [140, 77] width 50 height 10
drag, startPoint x: 125, startPoint y: 128, endPoint x: 79, endPoint y: 134, distance: 46.4
click at [77, 125] on span at bounding box center [76, 128] width 8 height 8
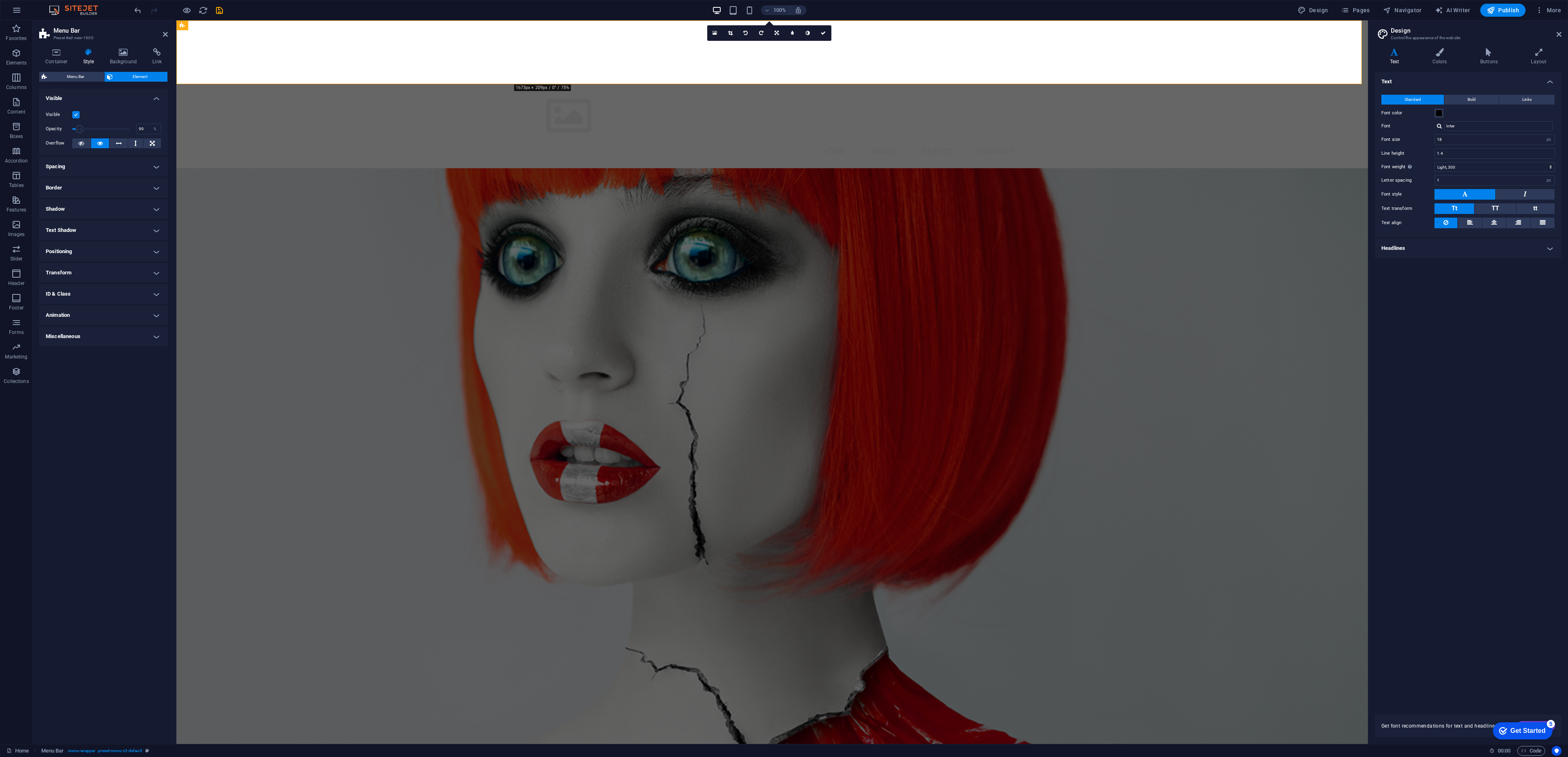
type input "100"
drag, startPoint x: 80, startPoint y: 129, endPoint x: 143, endPoint y: 116, distance: 64.3
click at [145, 134] on div "Opacity 100 %" at bounding box center [103, 129] width 116 height 12
click at [124, 55] on icon at bounding box center [123, 52] width 40 height 8
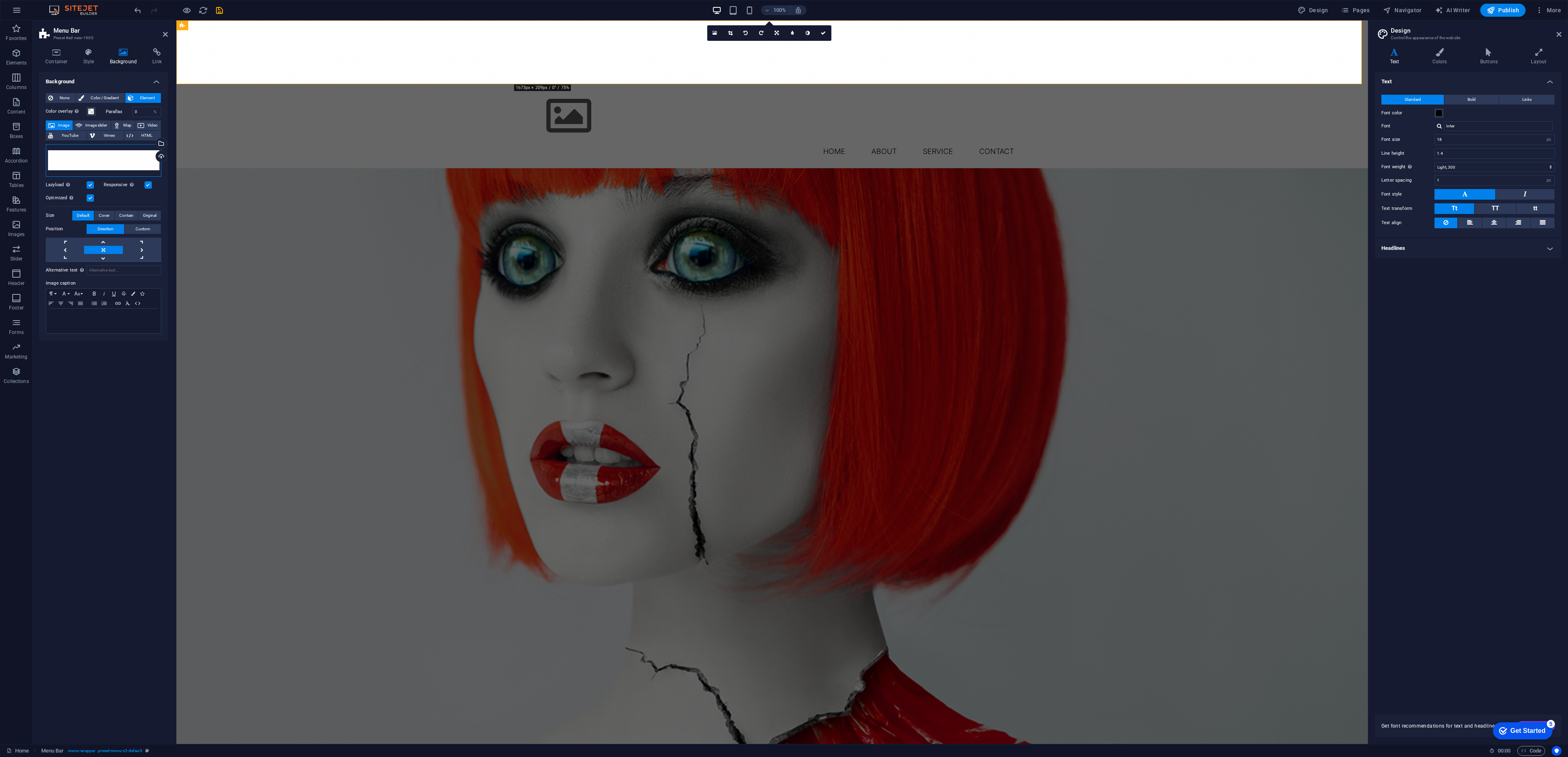
click at [131, 158] on div "Drag files here, click to choose files or select files from Files or our free s…" at bounding box center [103, 161] width 116 height 33
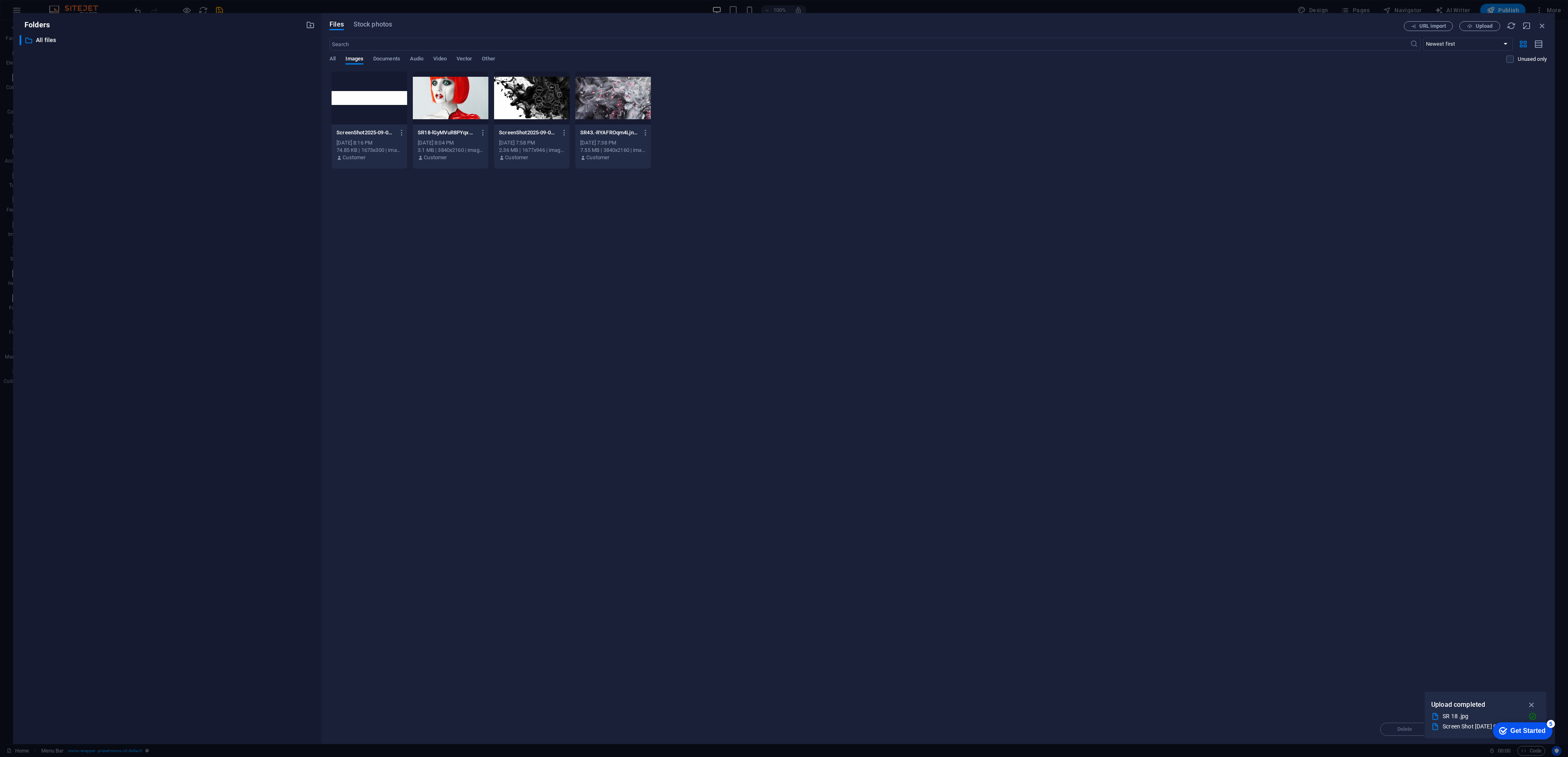
click at [369, 107] on div at bounding box center [369, 97] width 75 height 53
click at [377, 250] on div "Drop files here to upload them instantly 1 ScreenShot2025-09-04at01.16.05-ySpeH…" at bounding box center [938, 392] width 1217 height 643
click at [380, 106] on div "1" at bounding box center [369, 97] width 75 height 53
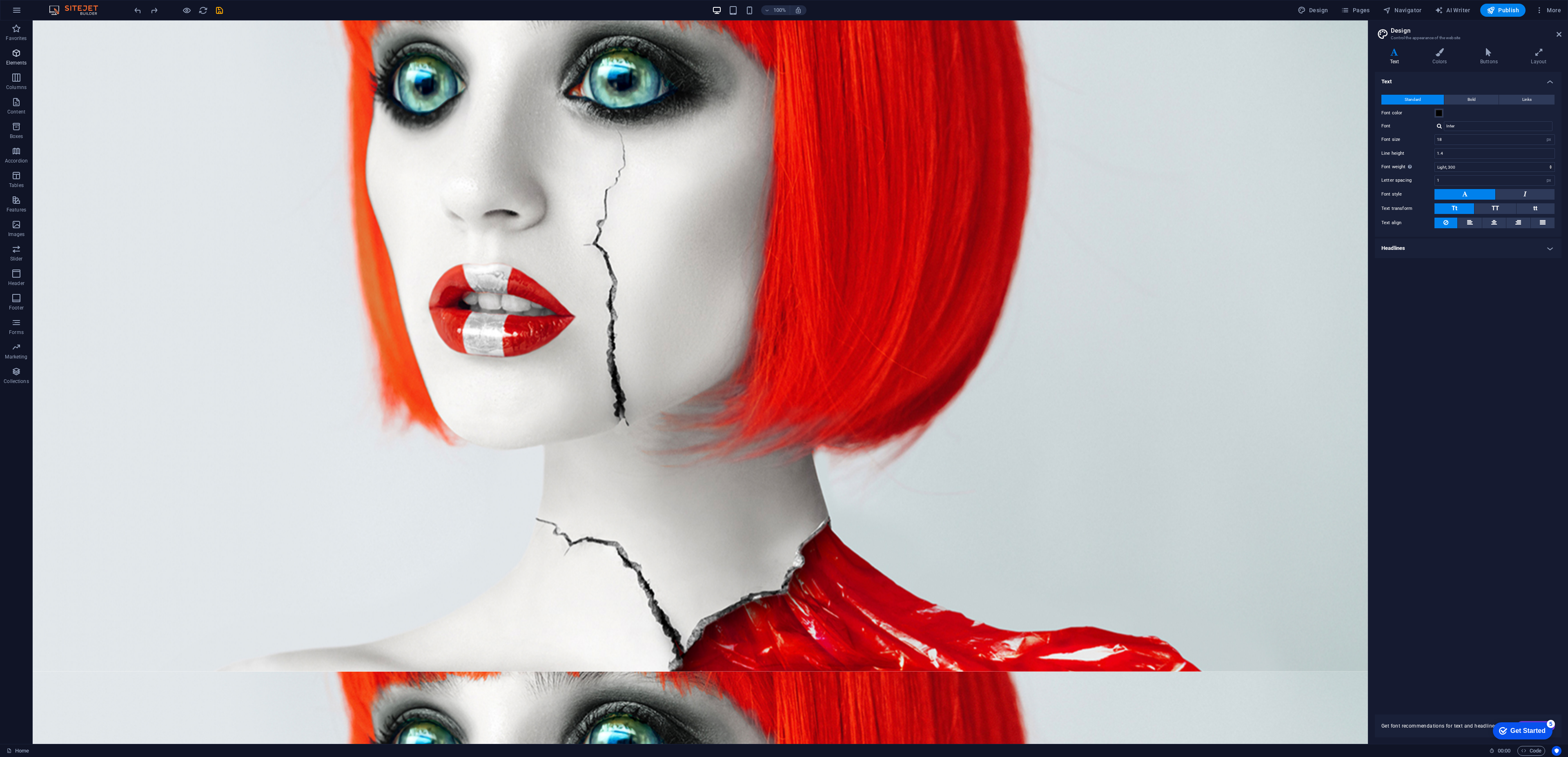
click at [19, 52] on icon "button" at bounding box center [16, 53] width 10 height 10
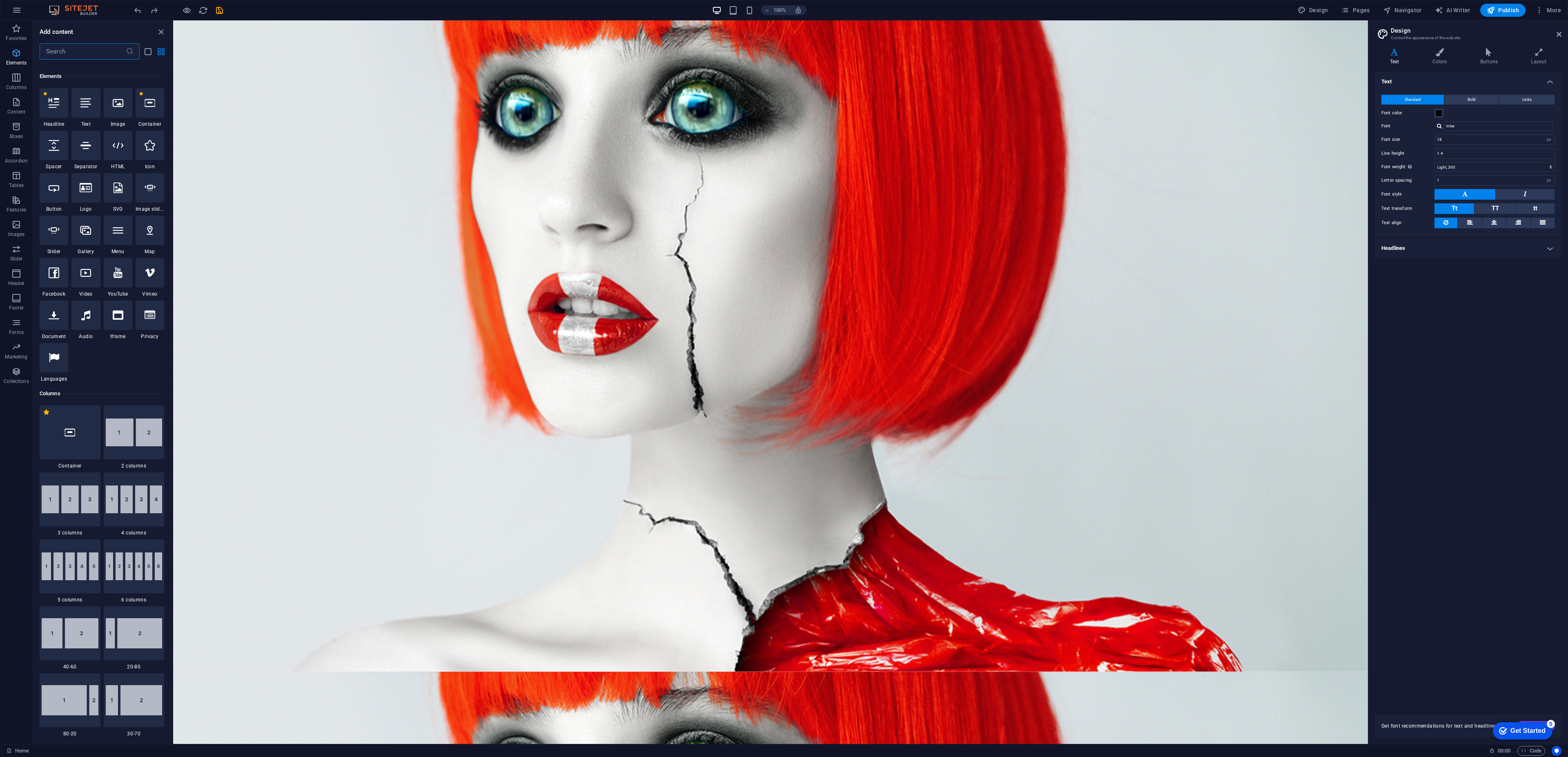
scroll to position [87, 0]
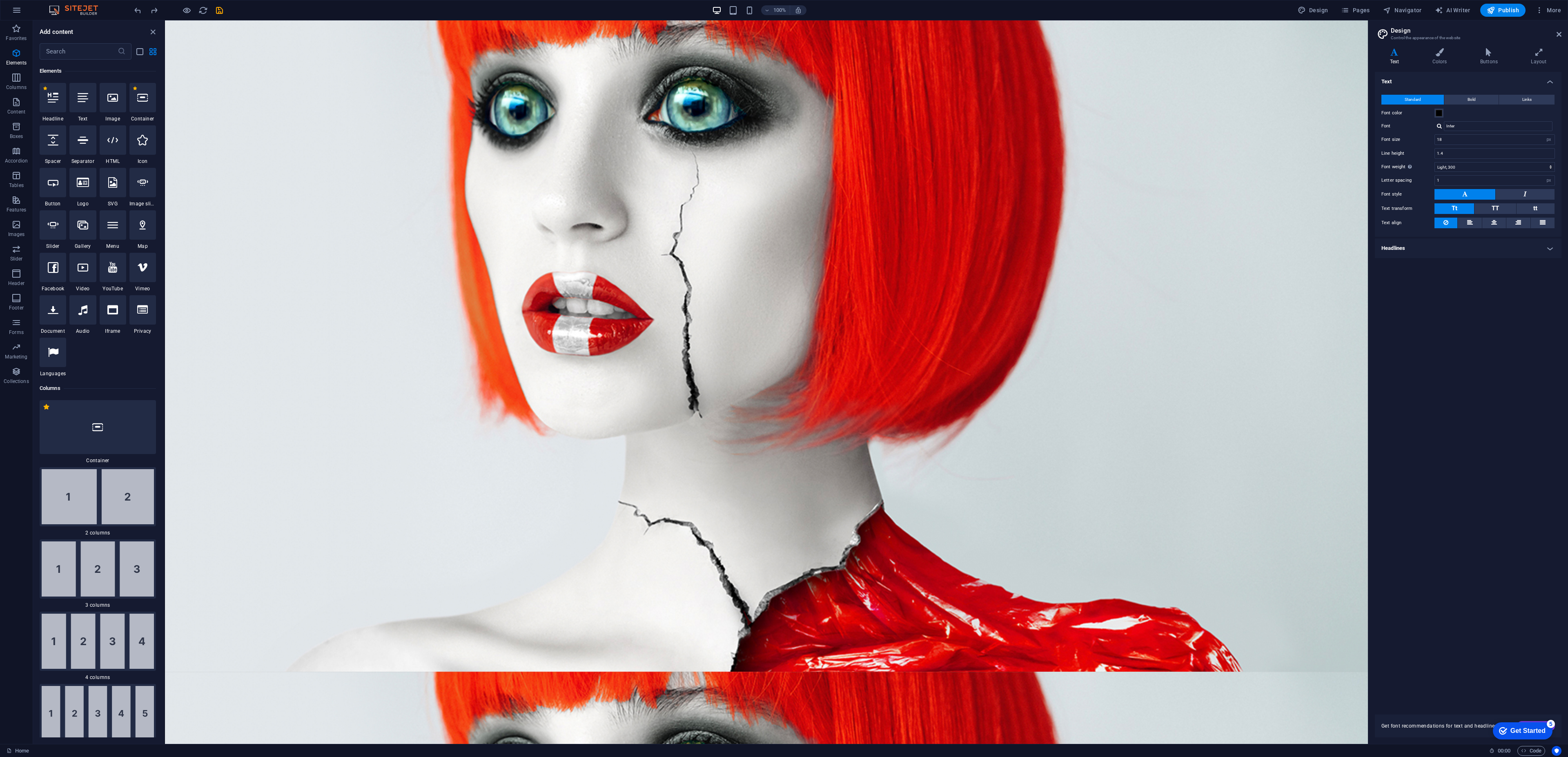
drag, startPoint x: 171, startPoint y: 94, endPoint x: 169, endPoint y: 150, distance: 56.0
click at [169, 150] on section "Favorites Elements Columns Content Boxes Accordion Tables Features Images Slide…" at bounding box center [684, 382] width 1368 height 724
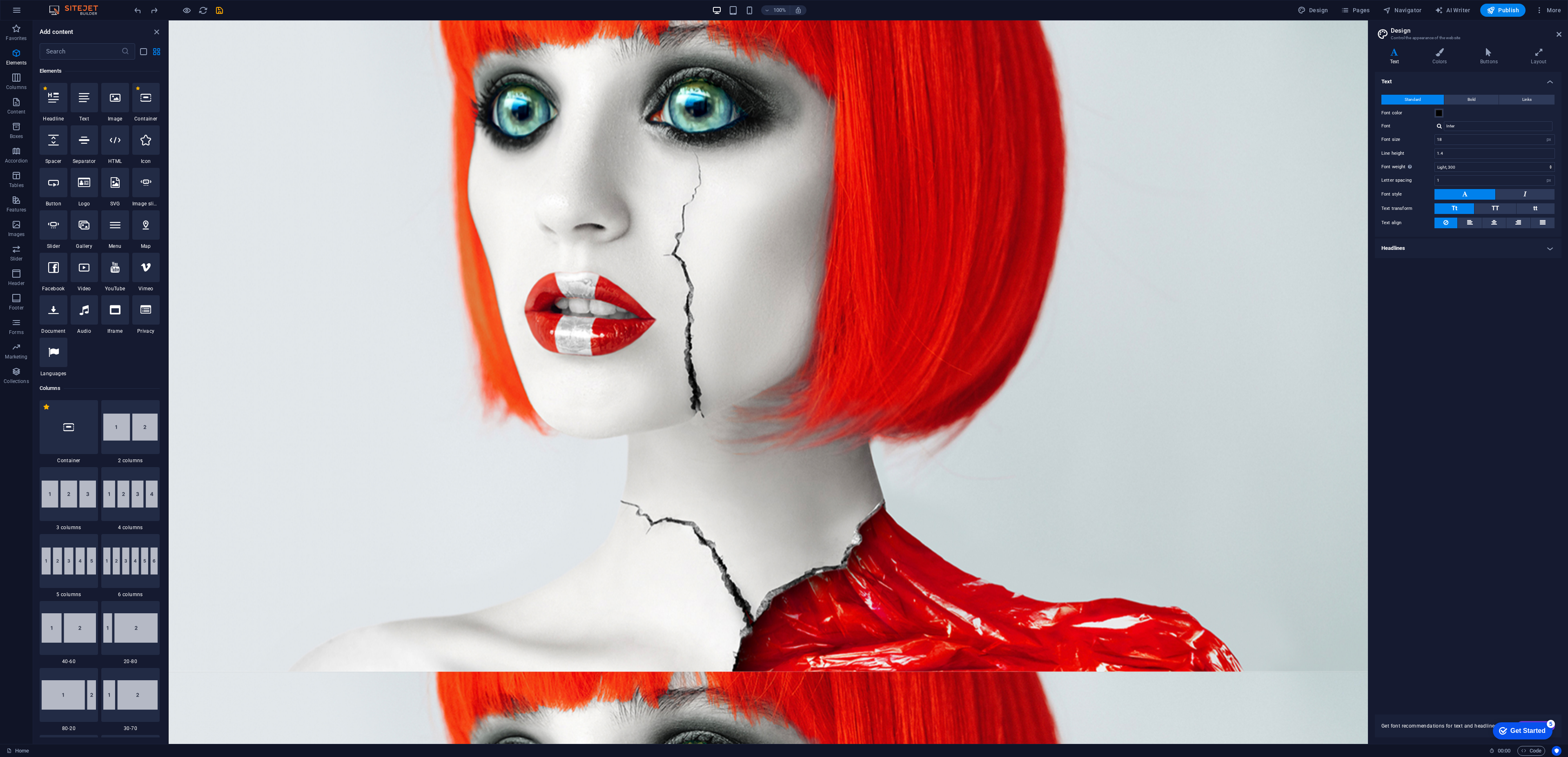
drag, startPoint x: 170, startPoint y: 148, endPoint x: 170, endPoint y: 129, distance: 19.0
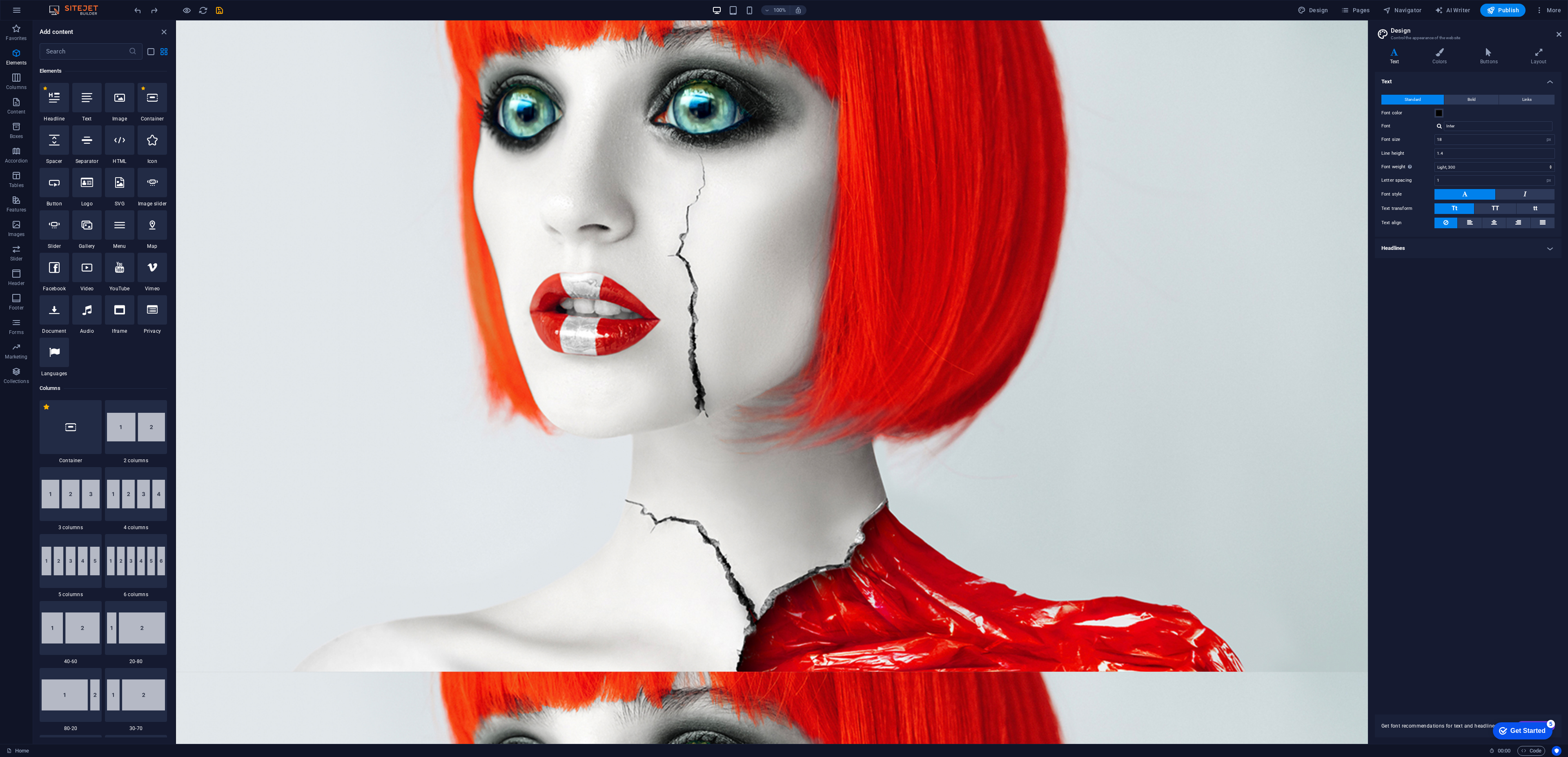
drag, startPoint x: 167, startPoint y: 124, endPoint x: 175, endPoint y: 131, distance: 10.6
click at [175, 136] on section "Favorites Elements Columns Content Boxes Accordion Tables Features Images Slide…" at bounding box center [684, 382] width 1368 height 724
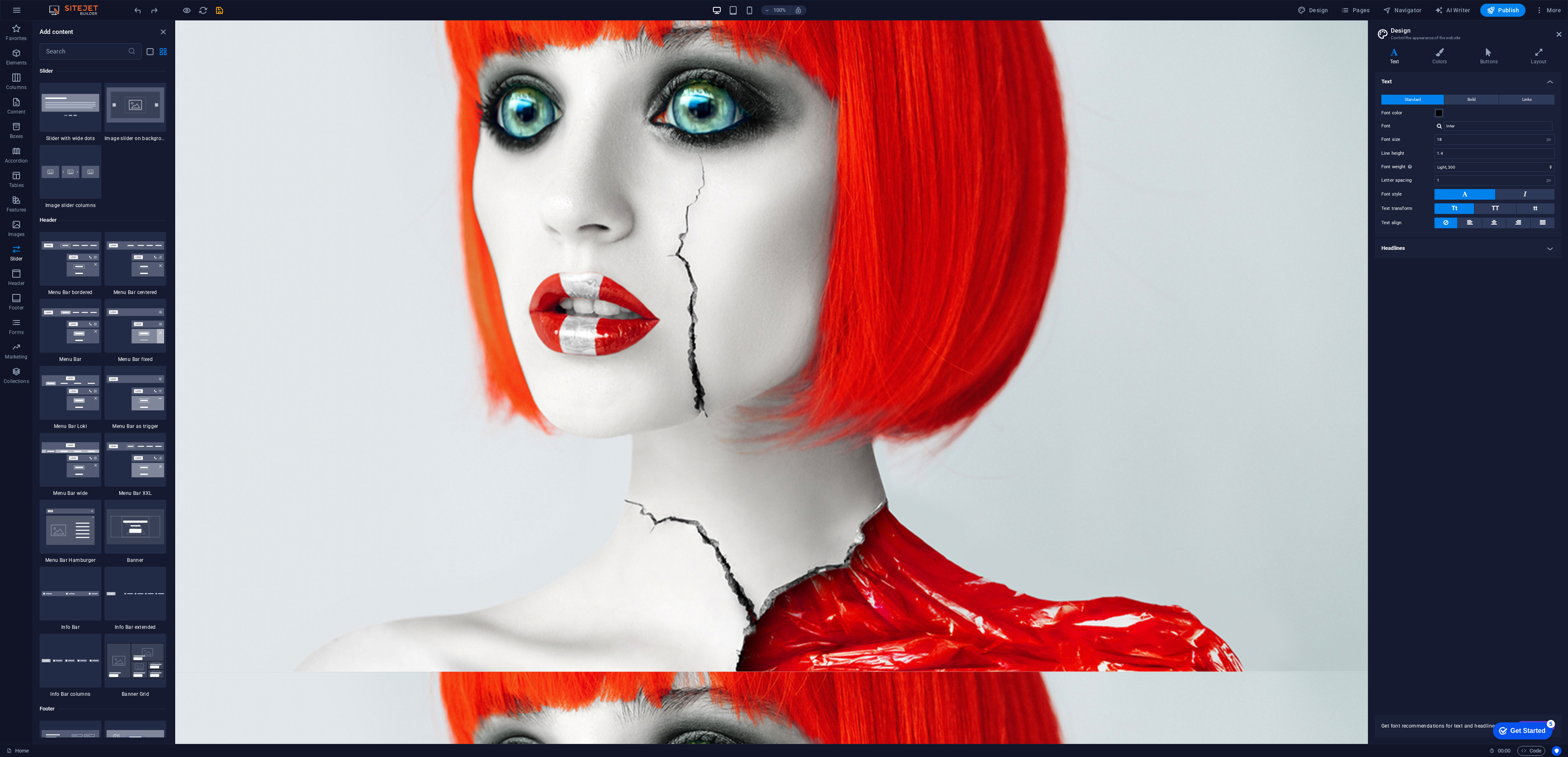
scroll to position [4777, 0]
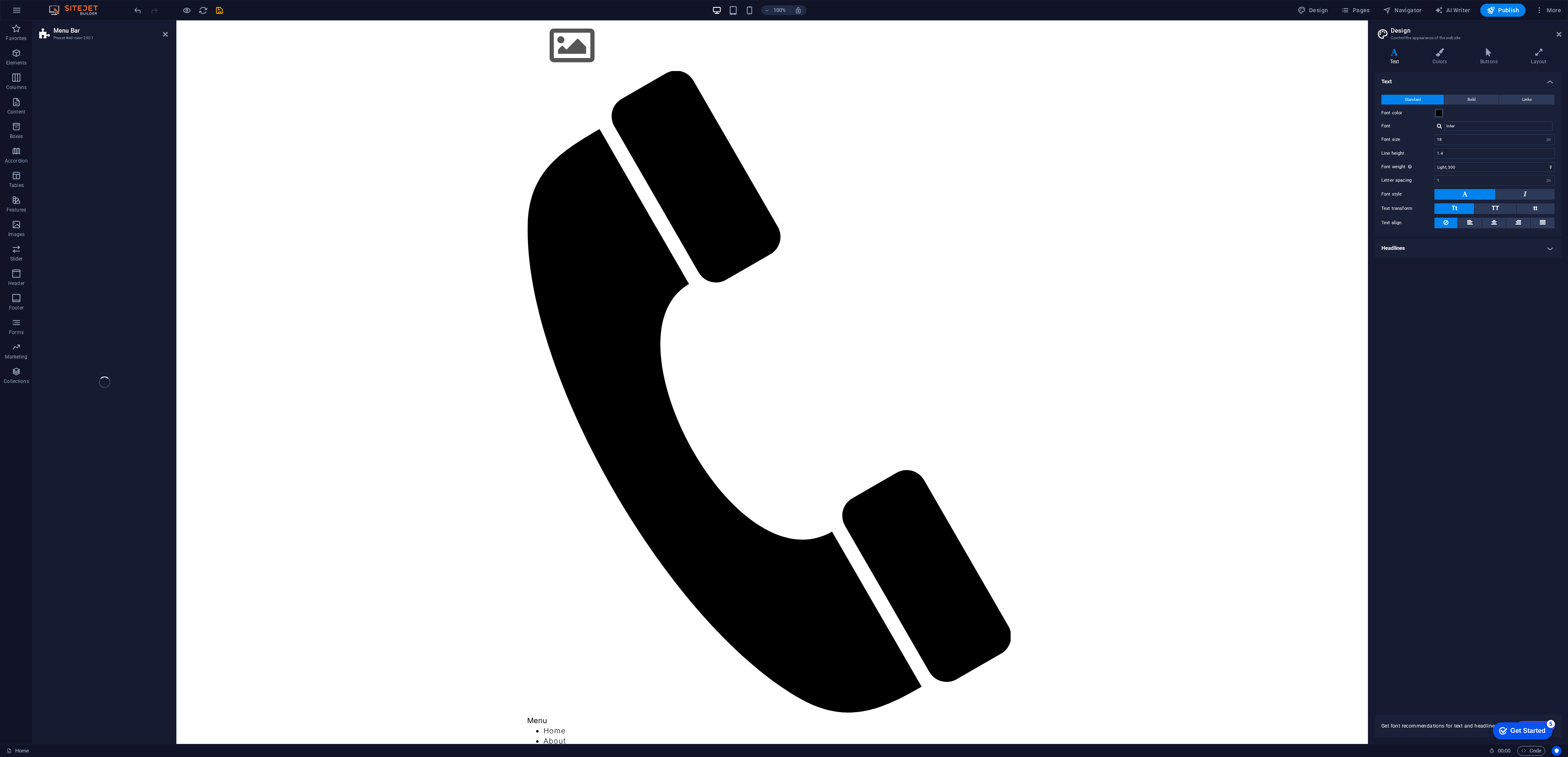
select select "rem"
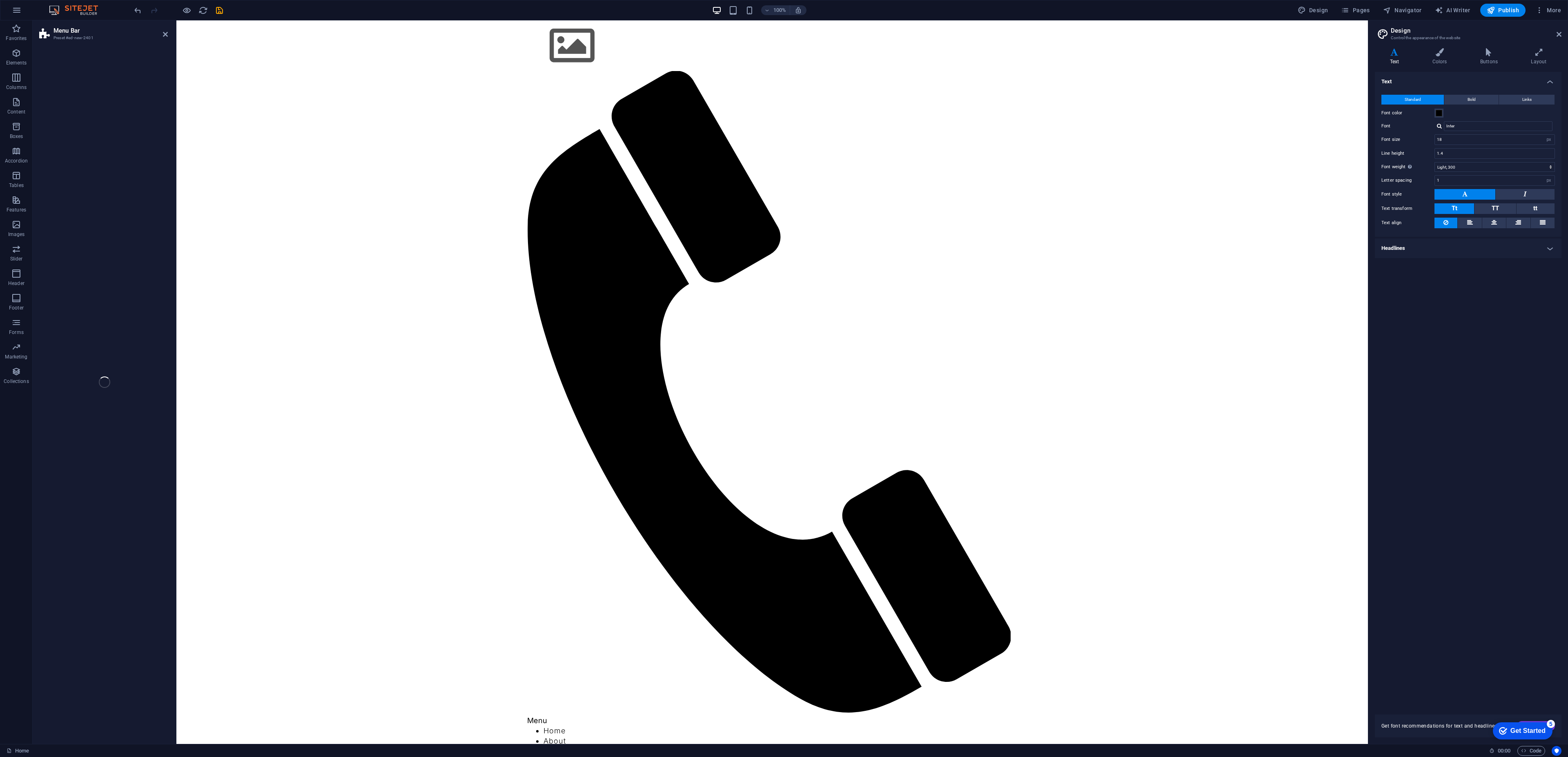
select select "rem"
select select "preset-menu-v2-loki"
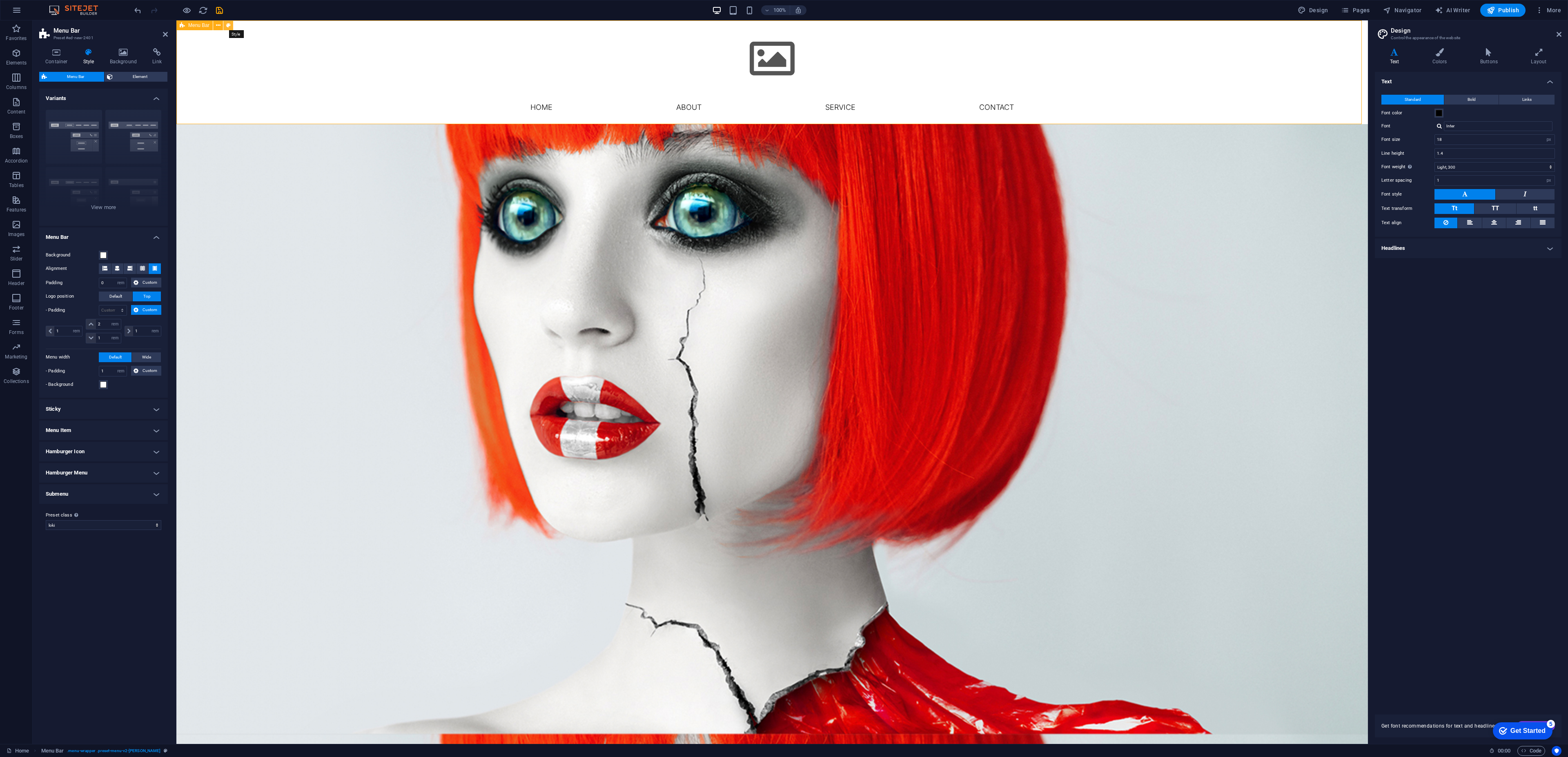
click at [229, 26] on icon at bounding box center [228, 26] width 4 height 9
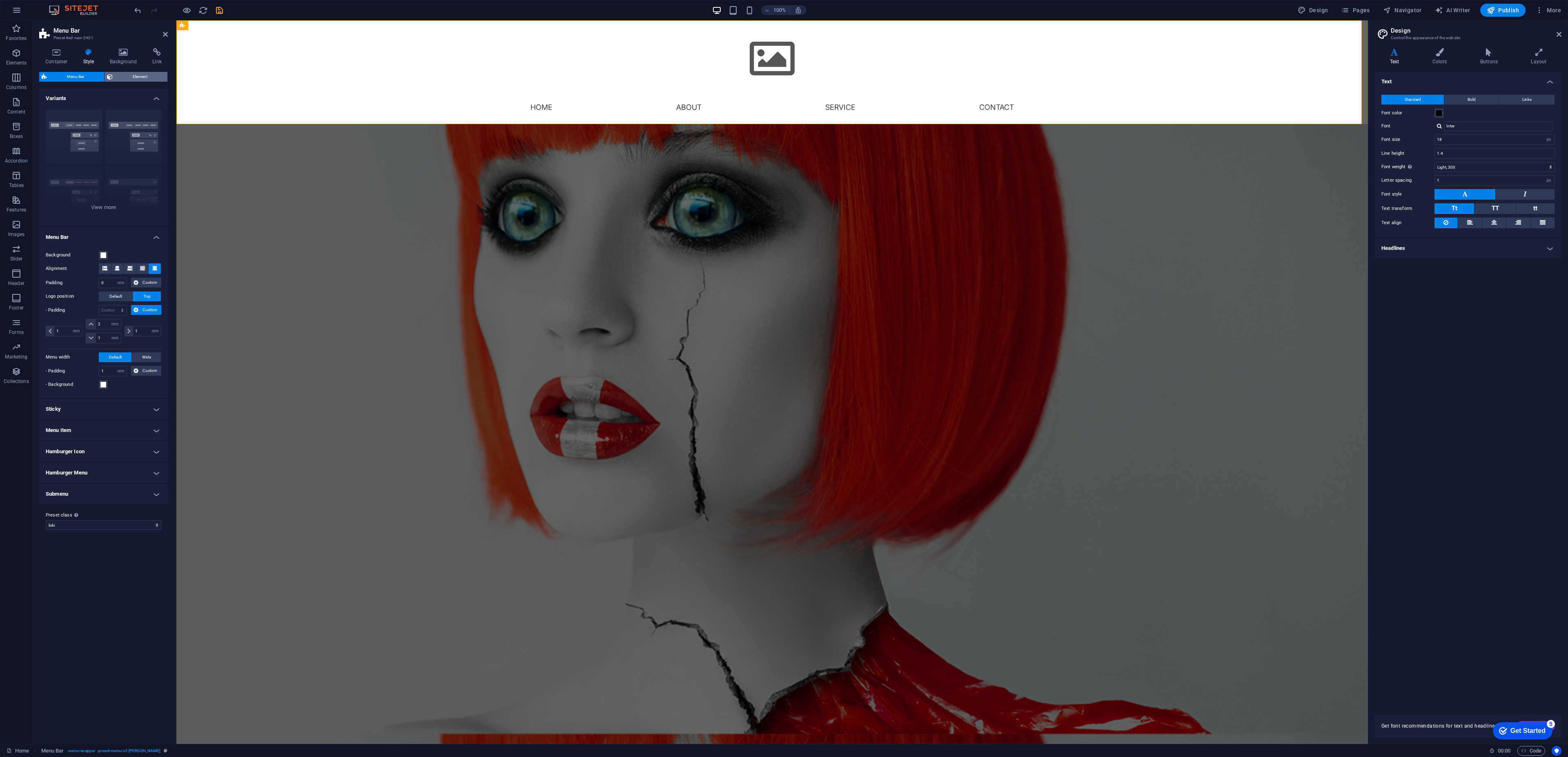
click at [127, 80] on span "Element" at bounding box center [140, 77] width 50 height 10
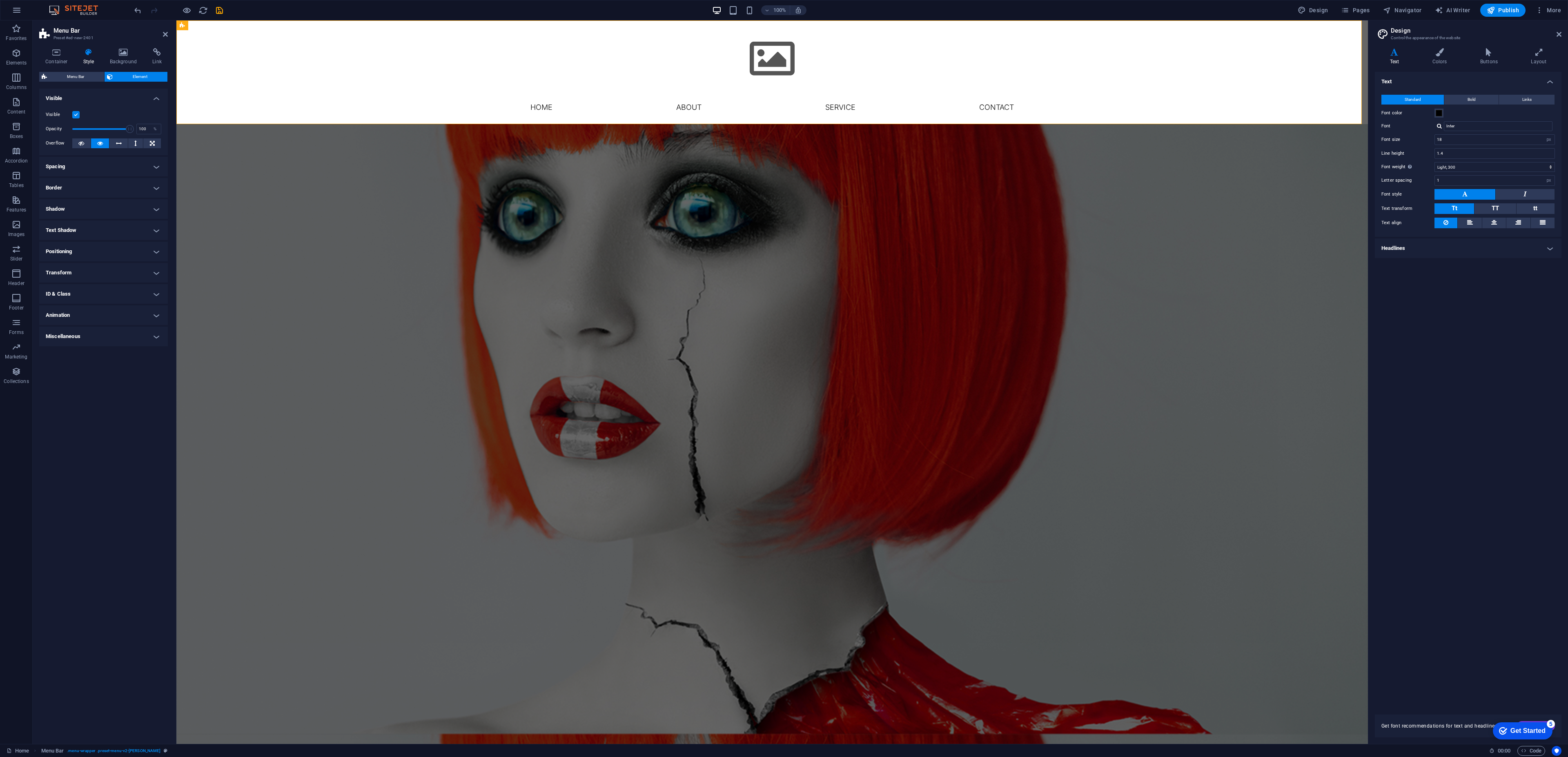
click at [133, 183] on h4 "Border" at bounding box center [103, 187] width 128 height 19
click at [156, 186] on h4 "Border" at bounding box center [103, 185] width 128 height 15
click at [143, 267] on h4 "Transform" at bounding box center [103, 273] width 128 height 19
click at [109, 303] on span "Scale" at bounding box center [107, 302] width 103 height 10
drag, startPoint x: 271, startPoint y: 124, endPoint x: 270, endPoint y: 117, distance: 7.1
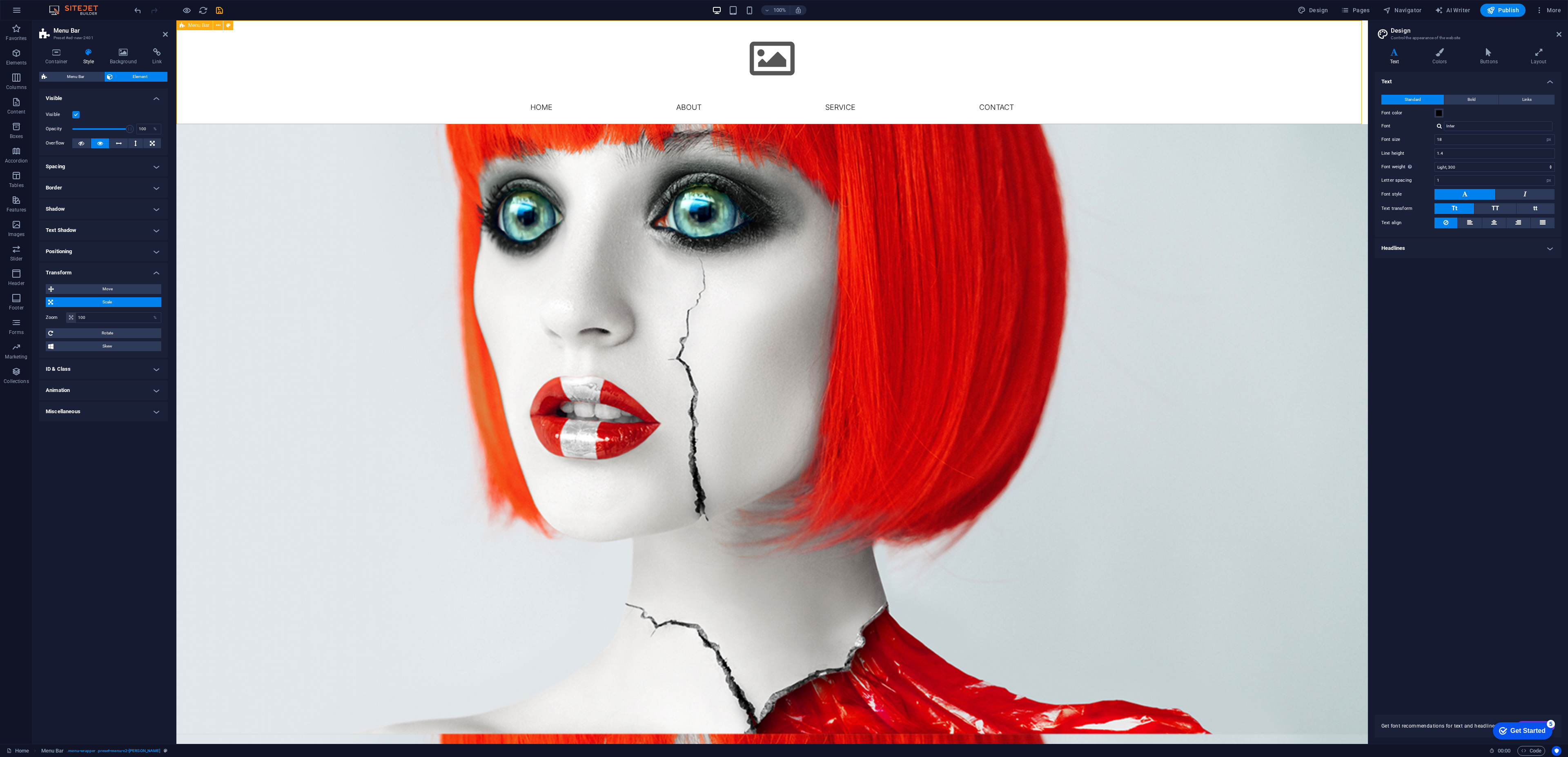
drag, startPoint x: 270, startPoint y: 124, endPoint x: 269, endPoint y: 116, distance: 8.1
click at [269, 111] on div "Menu Home About Service Contact" at bounding box center [772, 72] width 1191 height 103
drag, startPoint x: 271, startPoint y: 122, endPoint x: 250, endPoint y: 129, distance: 22.1
click at [270, 107] on div "Menu Home About Service Contact" at bounding box center [772, 72] width 1191 height 103
click at [113, 302] on span "Scale" at bounding box center [107, 302] width 103 height 10
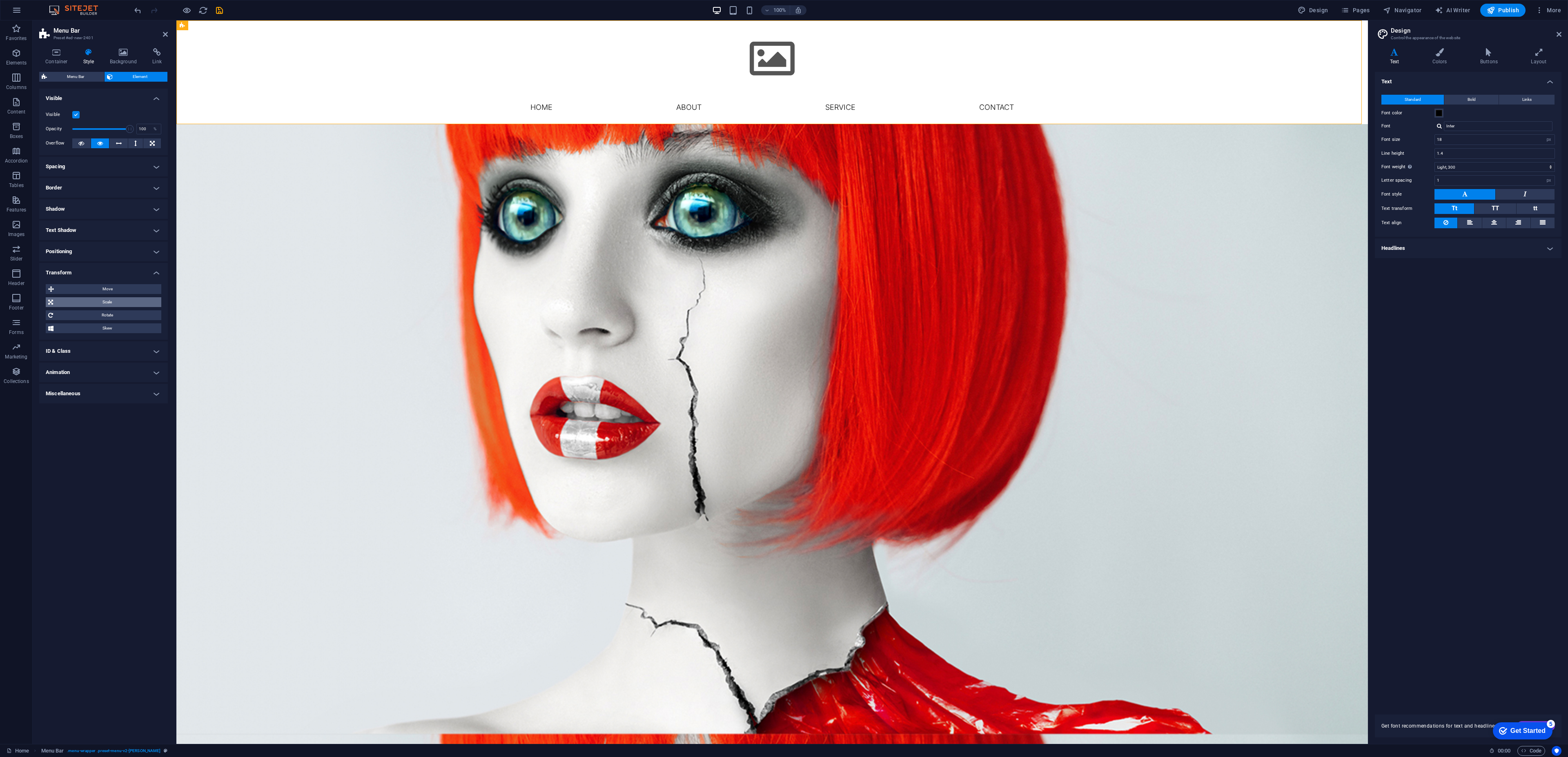
click at [103, 304] on span "Scale" at bounding box center [107, 302] width 103 height 10
click at [122, 319] on input "100" at bounding box center [119, 318] width 85 height 10
click at [110, 318] on input "100" at bounding box center [119, 318] width 85 height 10
type input "50"
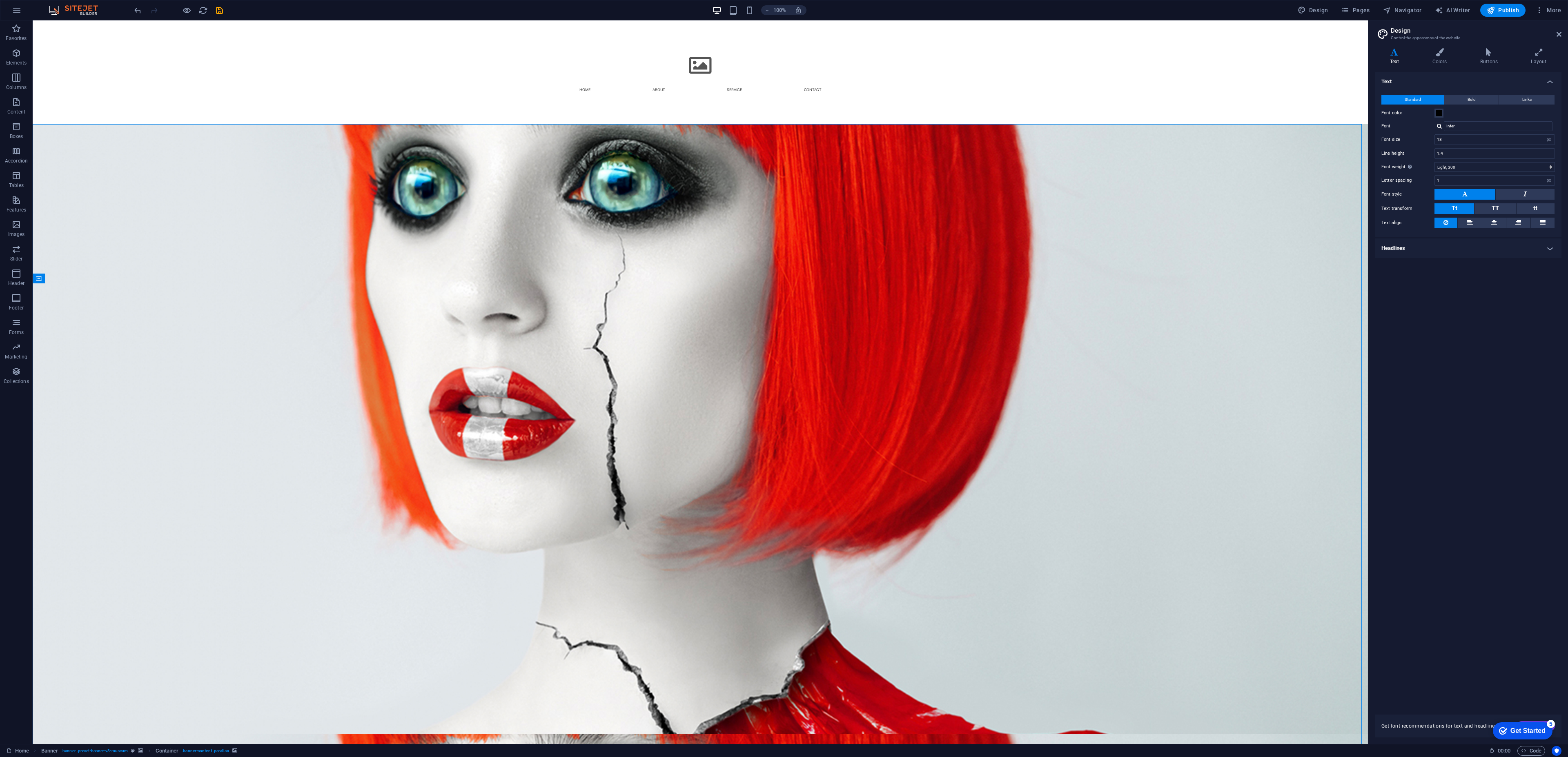
drag, startPoint x: 477, startPoint y: 113, endPoint x: 477, endPoint y: 119, distance: 6.0
drag, startPoint x: 481, startPoint y: 125, endPoint x: 482, endPoint y: 120, distance: 5.1
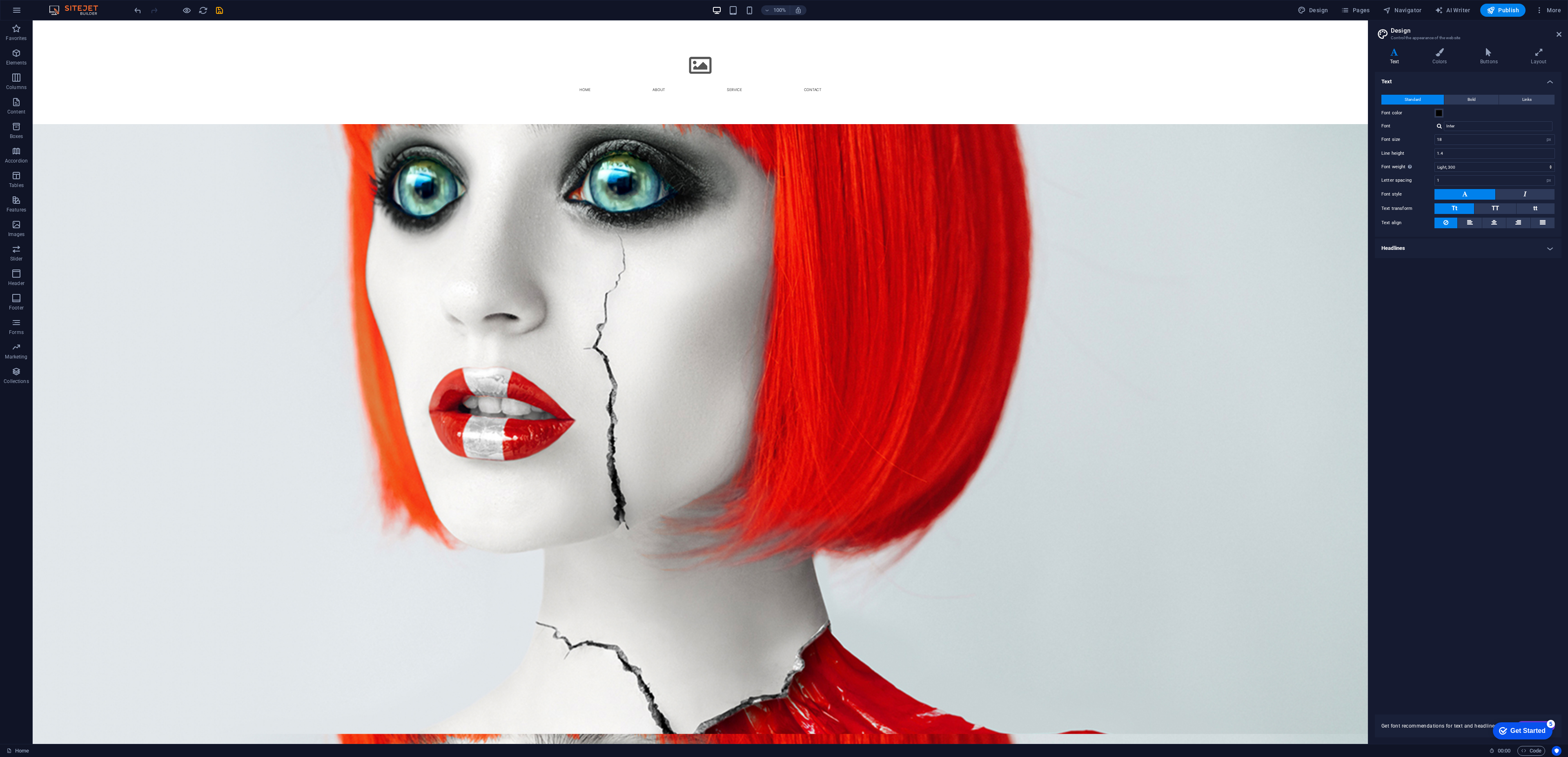
drag, startPoint x: 484, startPoint y: 121, endPoint x: 483, endPoint y: 113, distance: 8.1
drag, startPoint x: 483, startPoint y: 103, endPoint x: 485, endPoint y: 113, distance: 10.2
click at [476, 76] on div "Menu Home About Service Contact" at bounding box center [700, 72] width 668 height 52
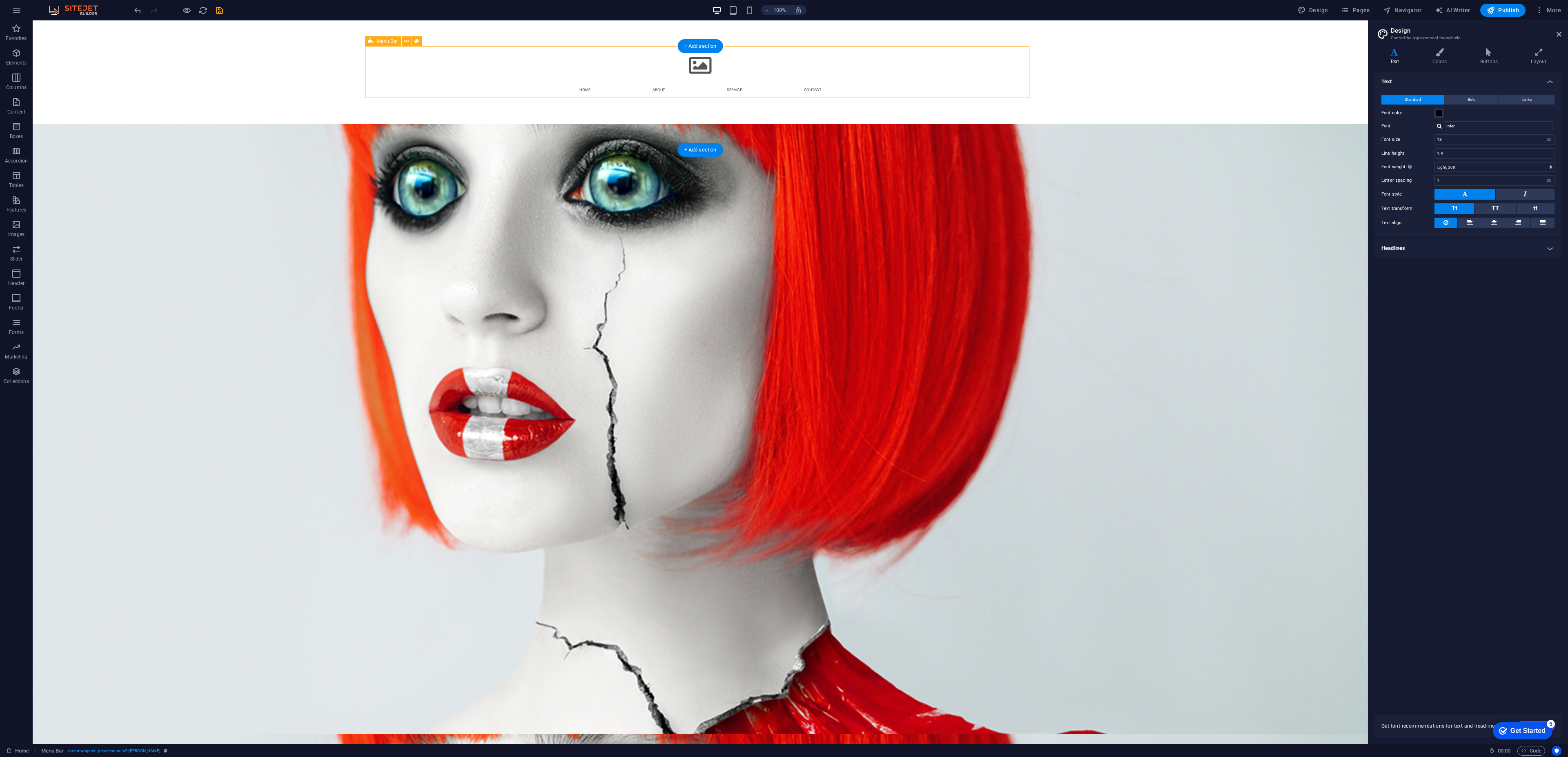
click at [472, 68] on div "Menu Home About Service Contact" at bounding box center [700, 72] width 668 height 52
drag, startPoint x: 476, startPoint y: 132, endPoint x: 478, endPoint y: 127, distance: 5.4
drag, startPoint x: 477, startPoint y: 124, endPoint x: 480, endPoint y: 113, distance: 11.4
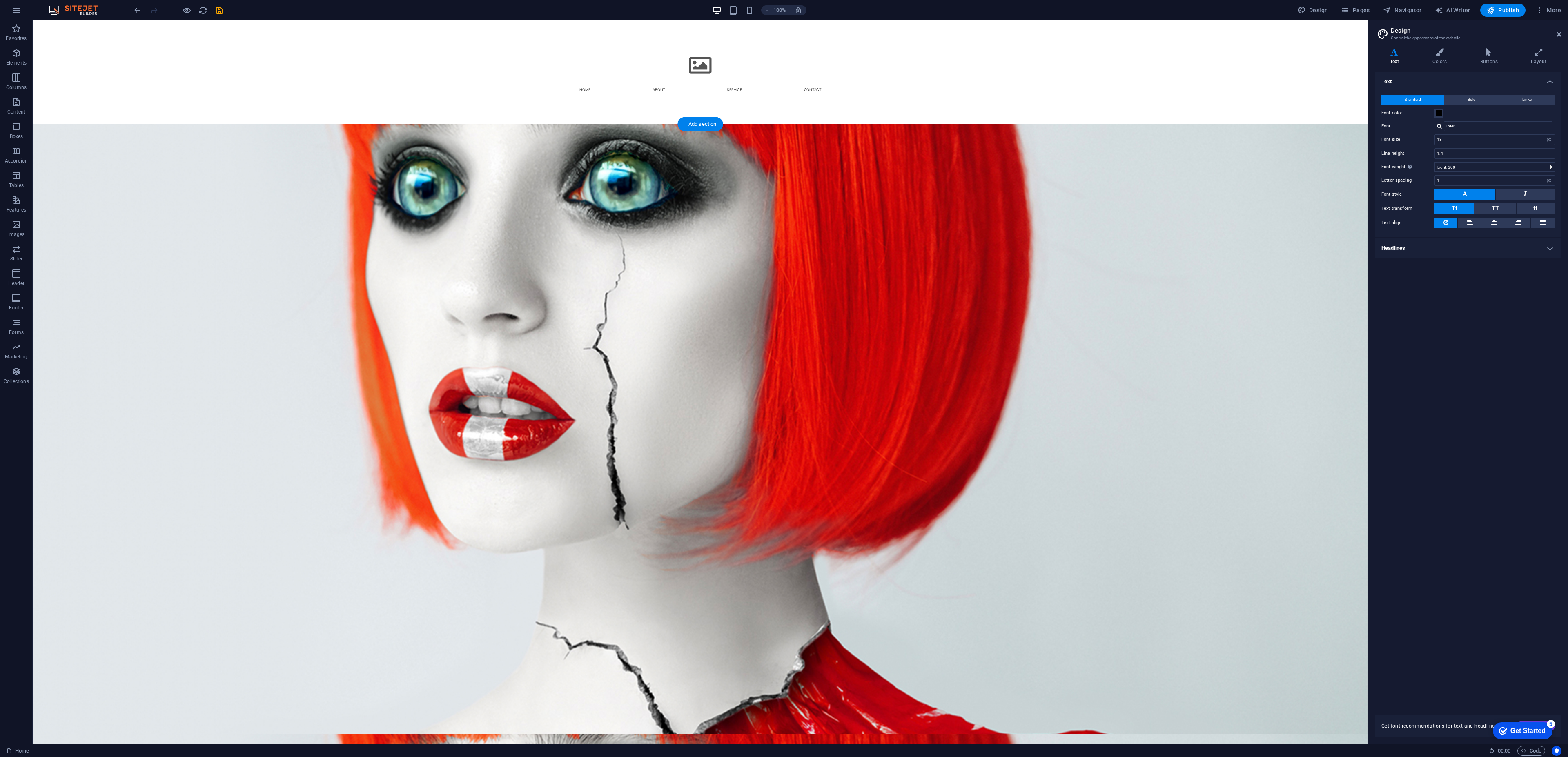
drag, startPoint x: 473, startPoint y: 150, endPoint x: 477, endPoint y: 122, distance: 28.3
drag, startPoint x: 547, startPoint y: 80, endPoint x: 531, endPoint y: 85, distance: 16.8
click at [537, 91] on div "Menu Home About Service Contact" at bounding box center [700, 72] width 668 height 52
